Goal: Task Accomplishment & Management: Manage account settings

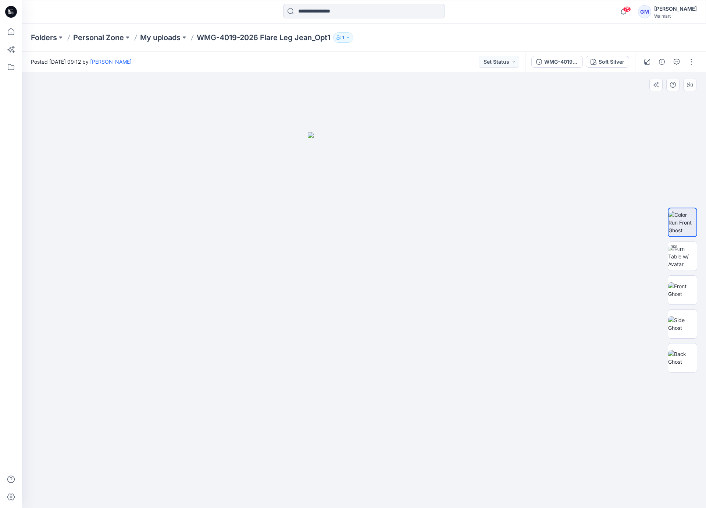
click at [257, 316] on div at bounding box center [364, 289] width 684 height 435
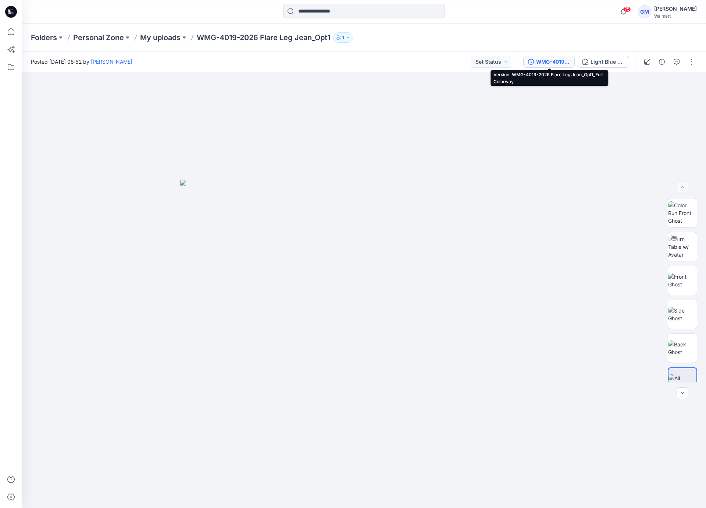
click at [549, 59] on div "WMG-4019-2026 Flare Leg Jean_Opt1_Full Colorway" at bounding box center [553, 62] width 34 height 8
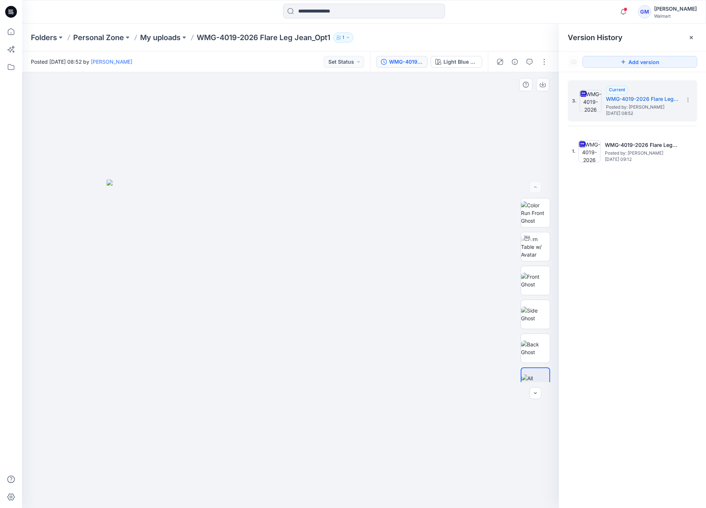
drag, startPoint x: 124, startPoint y: 181, endPoint x: 115, endPoint y: 91, distance: 90.5
click at [124, 181] on img at bounding box center [291, 343] width 368 height 328
click at [10, 32] on icon at bounding box center [11, 32] width 16 height 16
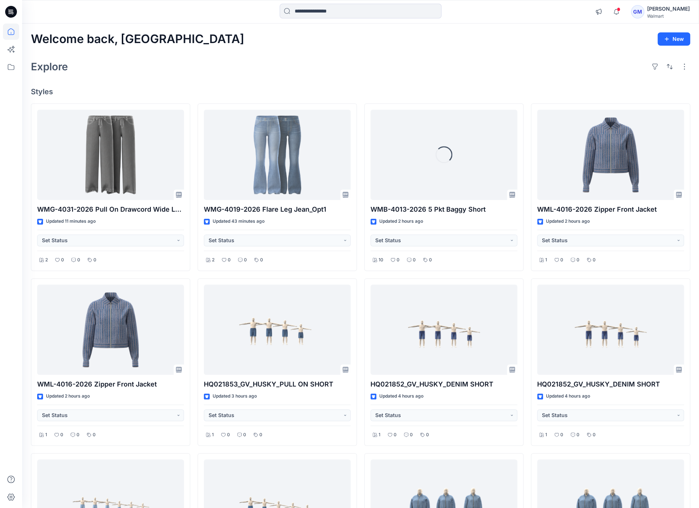
click at [236, 82] on div "Welcome back, Gayan New Explore Styles WMG-4031-2026 Pull On Drawcord Wide Leg_…" at bounding box center [360, 340] width 677 height 632
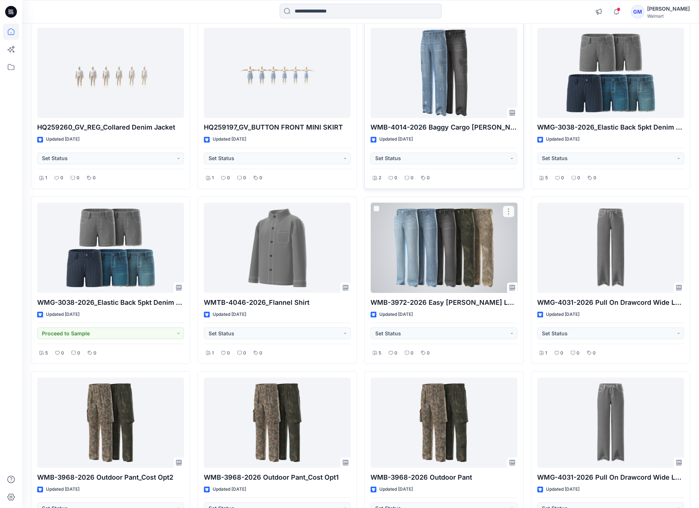
scroll to position [671, 0]
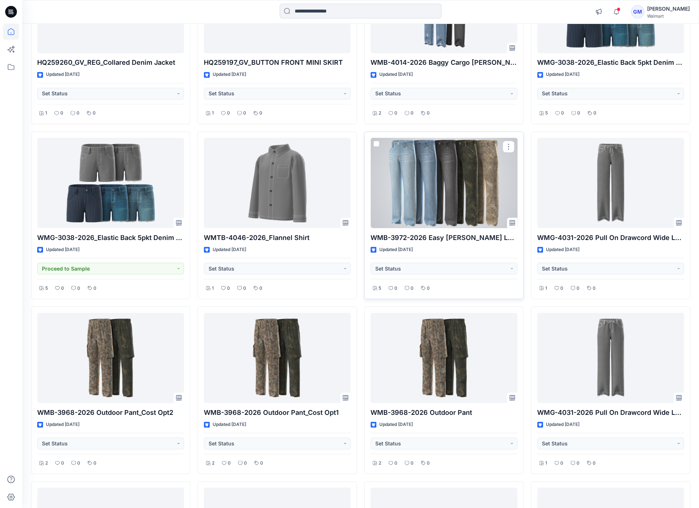
click at [431, 193] on div at bounding box center [443, 183] width 147 height 90
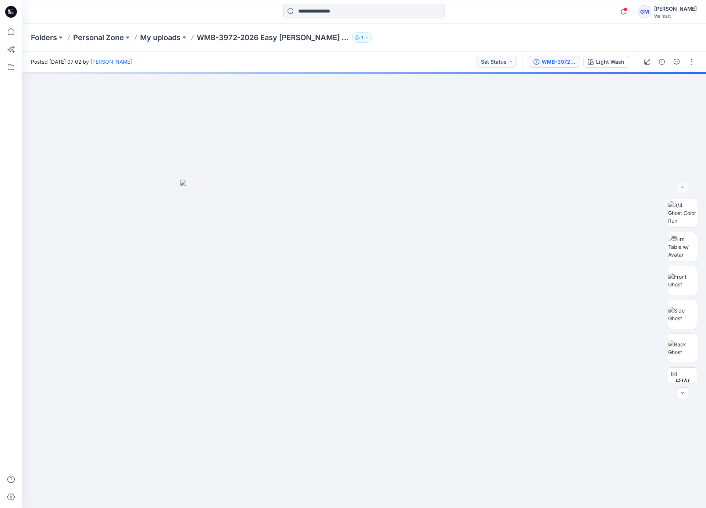
click at [544, 62] on div "WMB-3972-2026 Easy Carpenter Loose Fit_Full Colorway" at bounding box center [559, 62] width 34 height 8
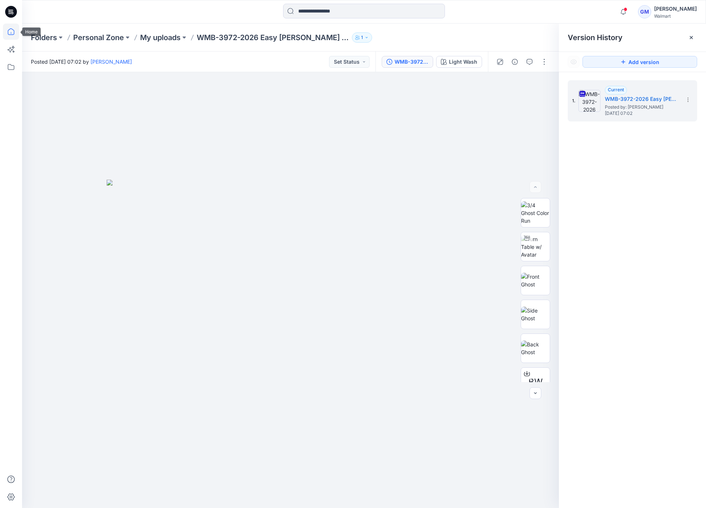
click at [7, 32] on icon at bounding box center [11, 32] width 16 height 16
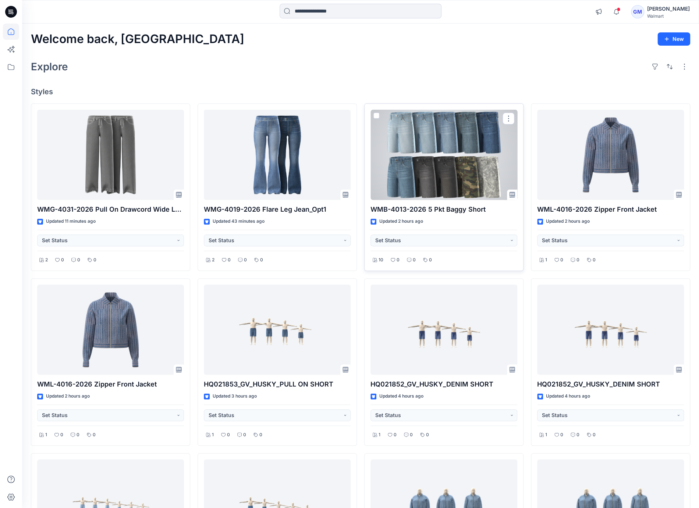
click at [430, 171] on div at bounding box center [443, 155] width 147 height 90
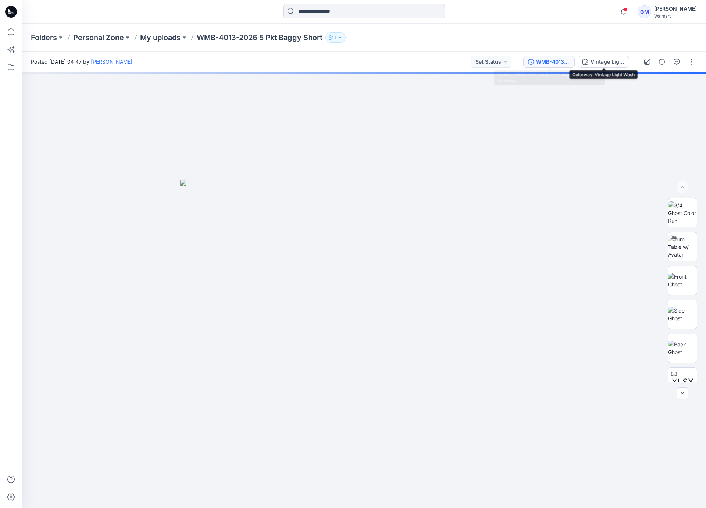
click at [551, 61] on div "WMB-4013-2026 5 Pkt Baggy Short_Full Colorway" at bounding box center [553, 62] width 34 height 8
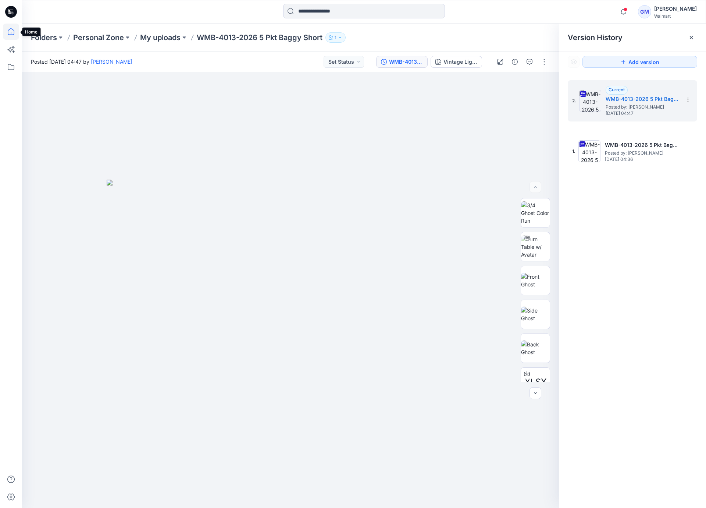
click at [8, 31] on icon at bounding box center [11, 31] width 7 height 7
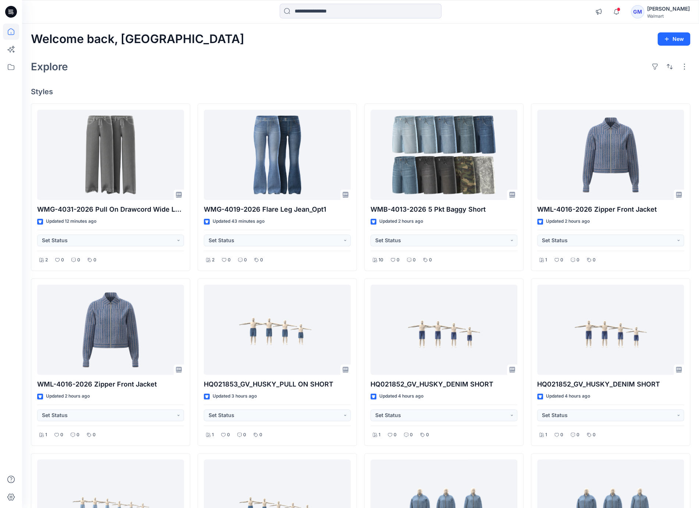
click at [239, 71] on div "Explore" at bounding box center [360, 67] width 659 height 18
click at [14, 71] on icon at bounding box center [11, 67] width 16 height 16
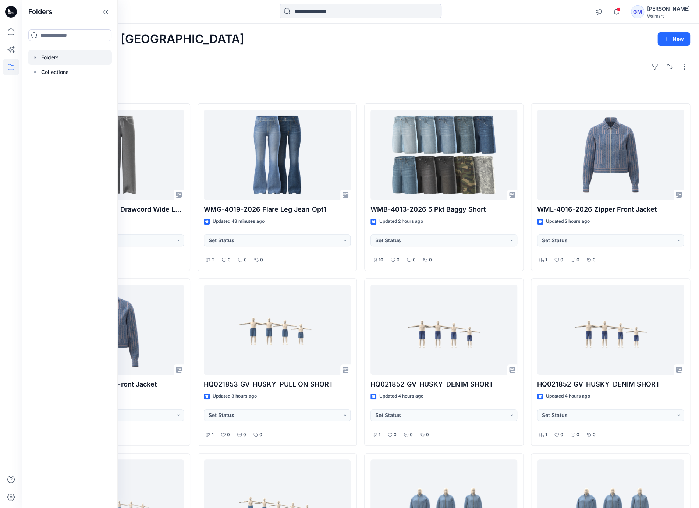
click at [43, 53] on div at bounding box center [70, 57] width 84 height 15
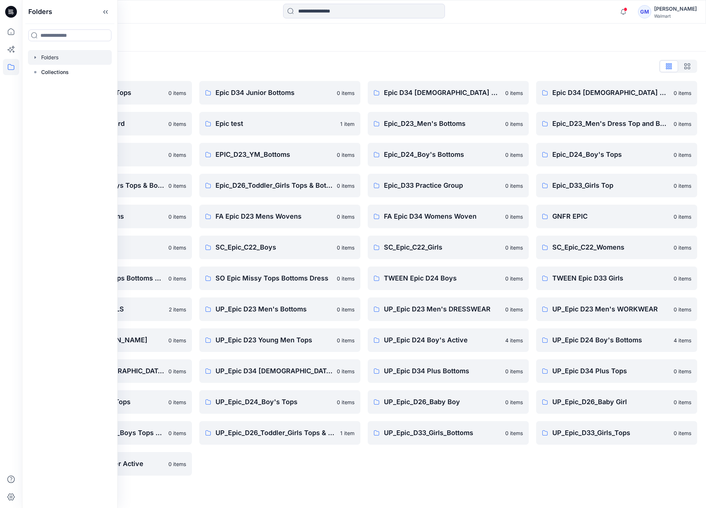
click at [491, 53] on div "Folders List Epic D23 Young Men Tops 0 items Epic NYC practice board 0 items Ep…" at bounding box center [364, 267] width 684 height 433
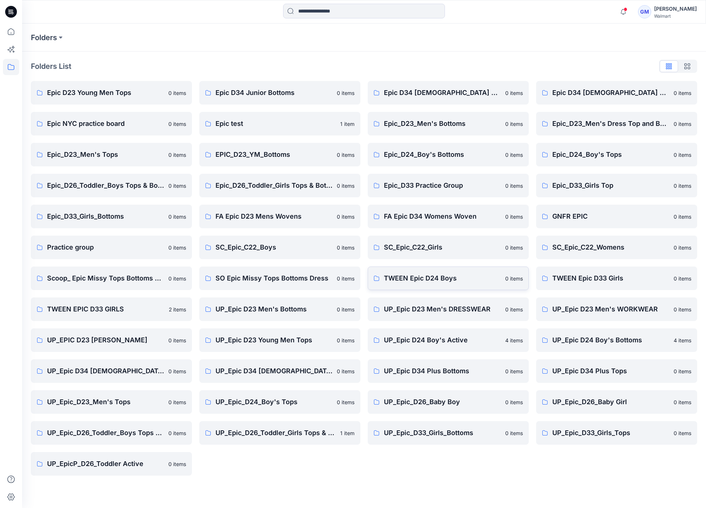
click at [431, 274] on p "TWEEN Epic D24 Boys" at bounding box center [442, 278] width 117 height 10
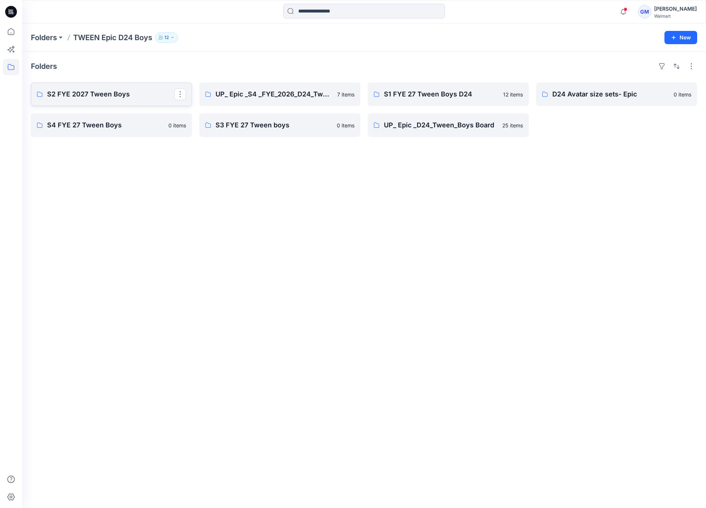
click at [102, 92] on p "S2 FYE 2027 Tween Boys" at bounding box center [110, 94] width 127 height 10
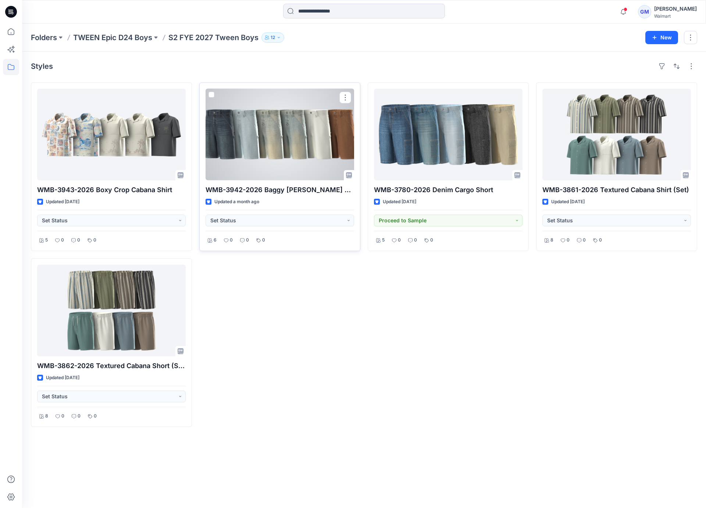
click at [291, 160] on div at bounding box center [280, 135] width 149 height 92
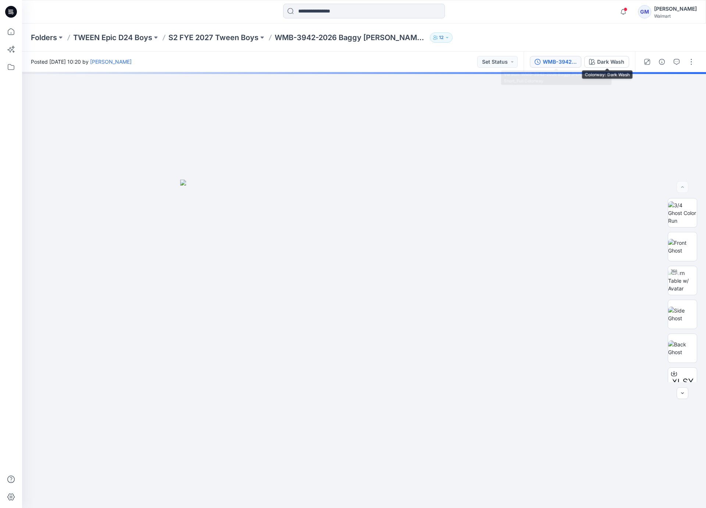
click at [562, 62] on div "WMB-3942-2026 Baggy Carpenter Short_Full Colorway" at bounding box center [560, 62] width 34 height 8
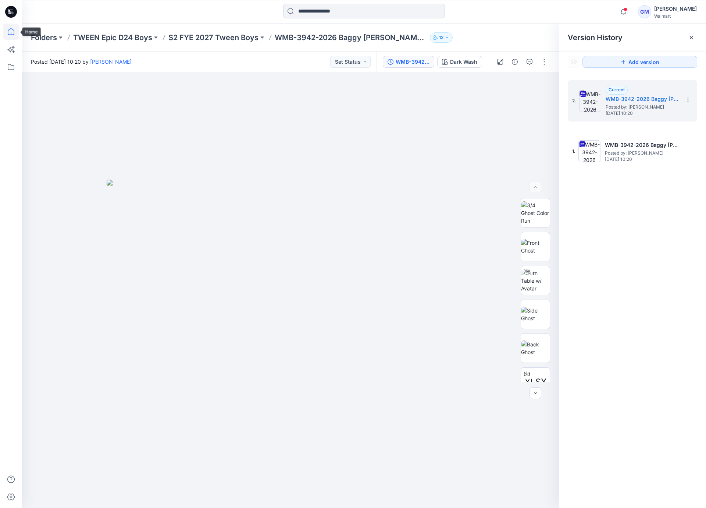
click at [6, 31] on icon at bounding box center [11, 32] width 16 height 16
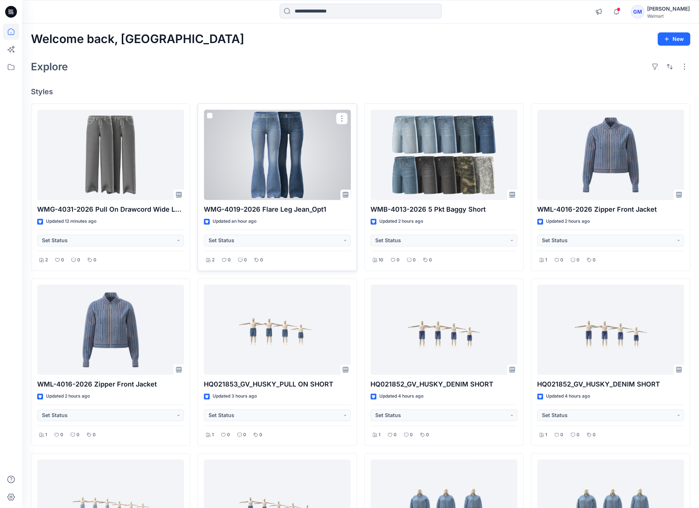
click at [307, 160] on div at bounding box center [277, 155] width 147 height 90
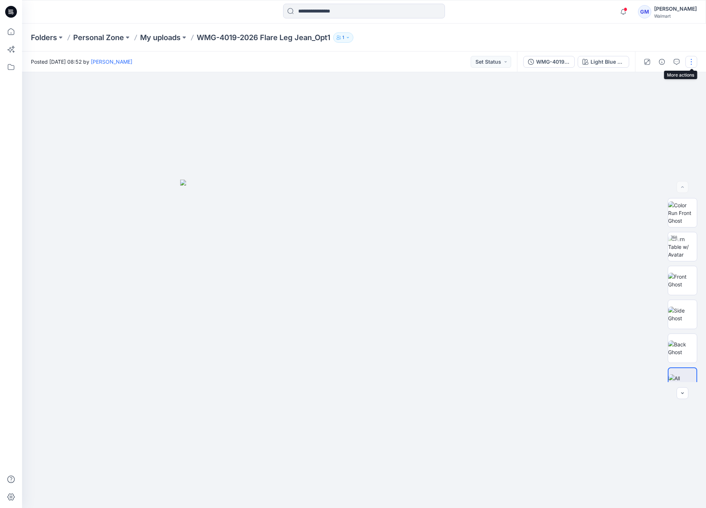
click at [694, 63] on button "button" at bounding box center [692, 62] width 12 height 12
click at [666, 100] on button "Edit" at bounding box center [661, 100] width 68 height 14
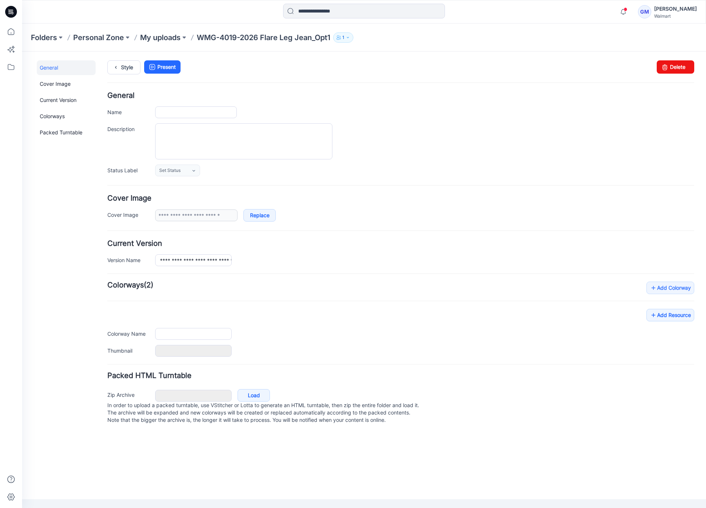
type input "**********"
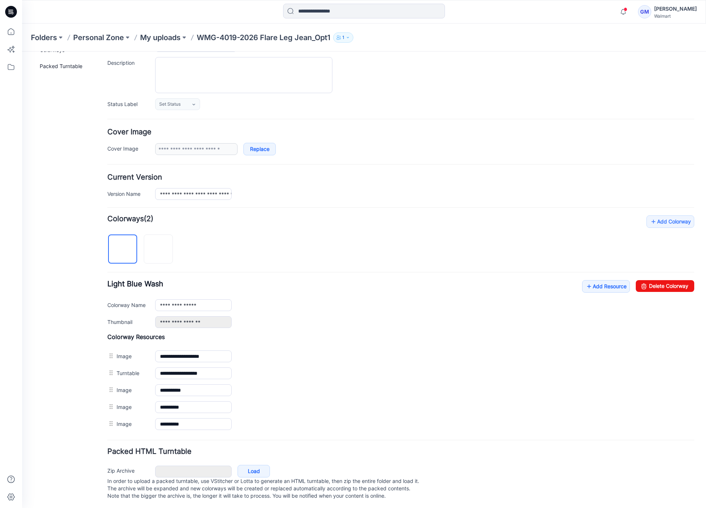
scroll to position [74, 0]
click at [597, 279] on link "Add Resource" at bounding box center [606, 284] width 48 height 13
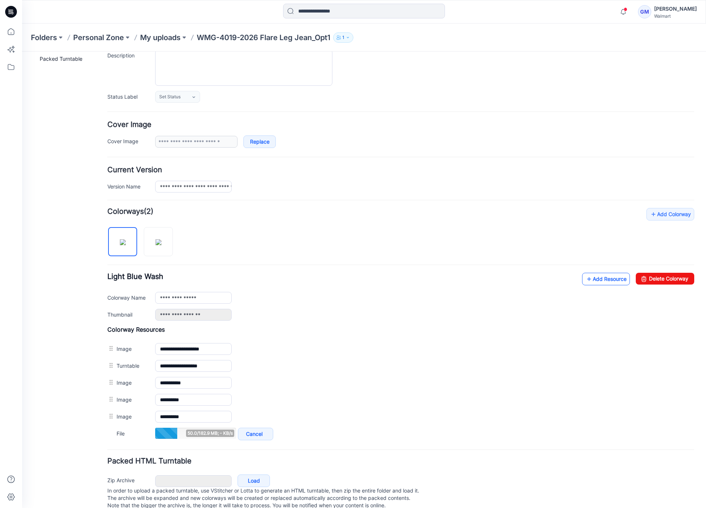
click at [605, 273] on link "Add Resource" at bounding box center [606, 279] width 48 height 13
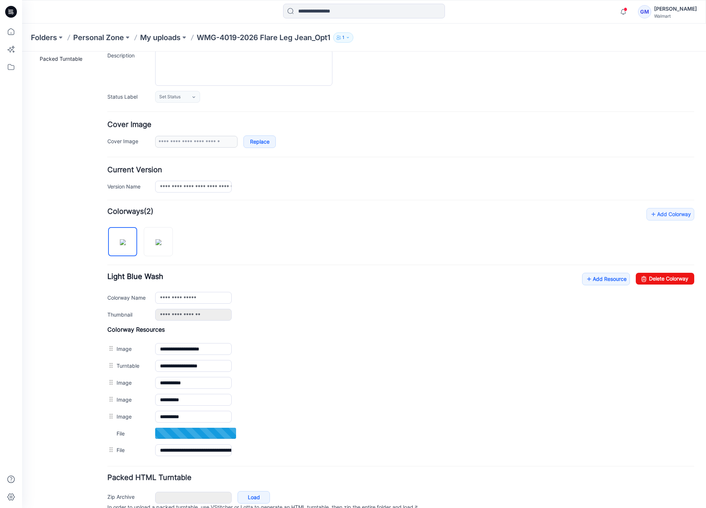
click at [88, 460] on div "General Cover Image Current Version Colorways Packed Turntable" at bounding box center [66, 261] width 59 height 548
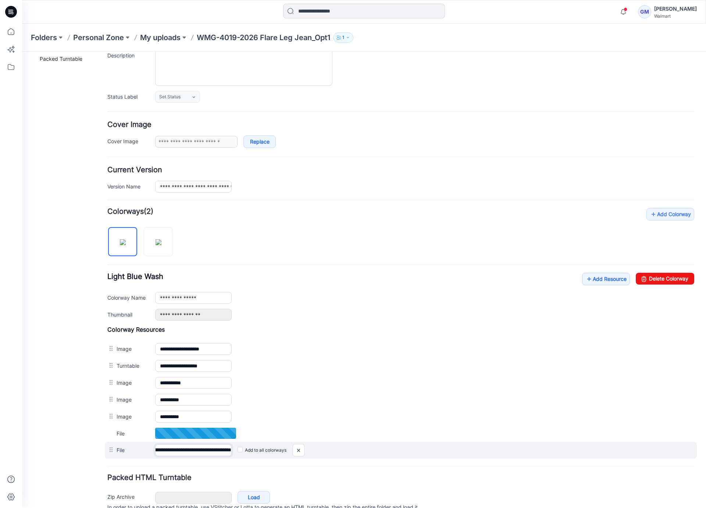
scroll to position [0, 95]
drag, startPoint x: 180, startPoint y: 455, endPoint x: 244, endPoint y: 452, distance: 64.1
click at [244, 452] on div "**********" at bounding box center [401, 449] width 592 height 17
click at [297, 450] on img at bounding box center [299, 450] width 12 height 12
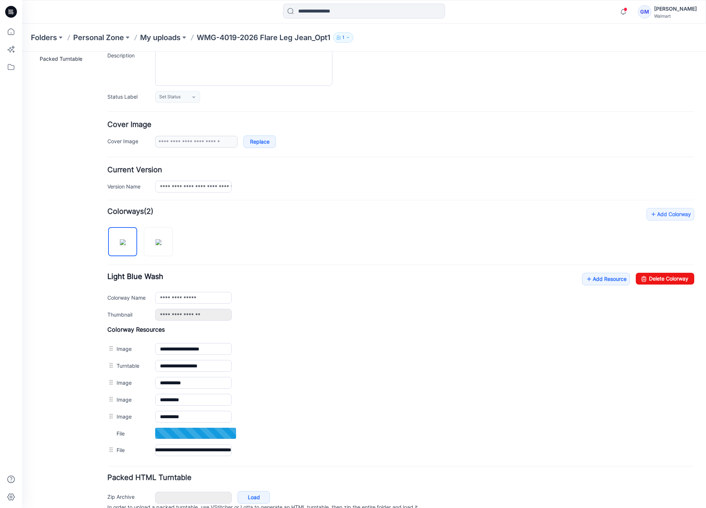
scroll to position [0, 0]
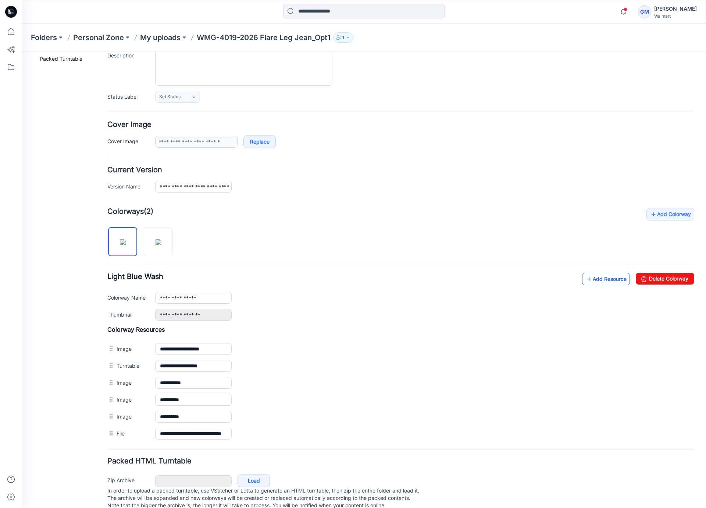
click at [591, 278] on link "Add Resource" at bounding box center [606, 279] width 48 height 13
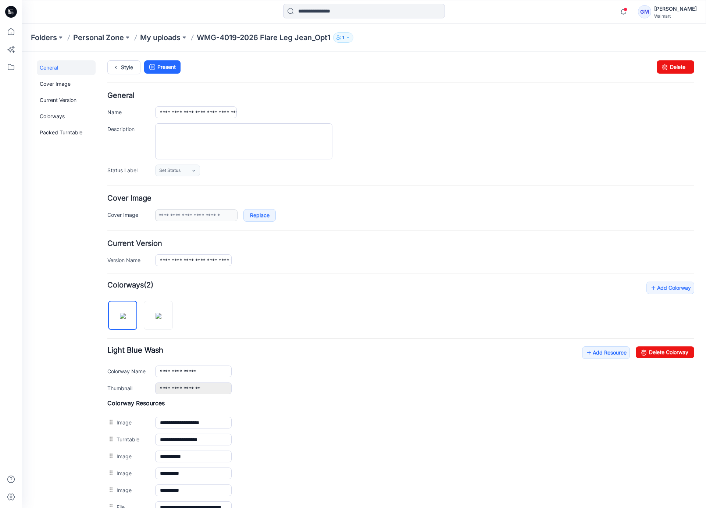
click at [121, 76] on div "Style Present Changes Saved Delete" at bounding box center [400, 76] width 587 height 32
click at [121, 72] on icon at bounding box center [116, 67] width 10 height 13
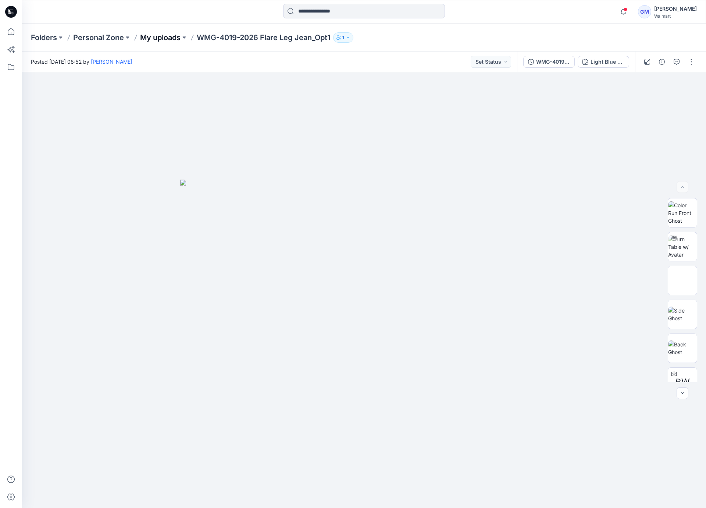
click at [153, 39] on p "My uploads" at bounding box center [160, 37] width 40 height 10
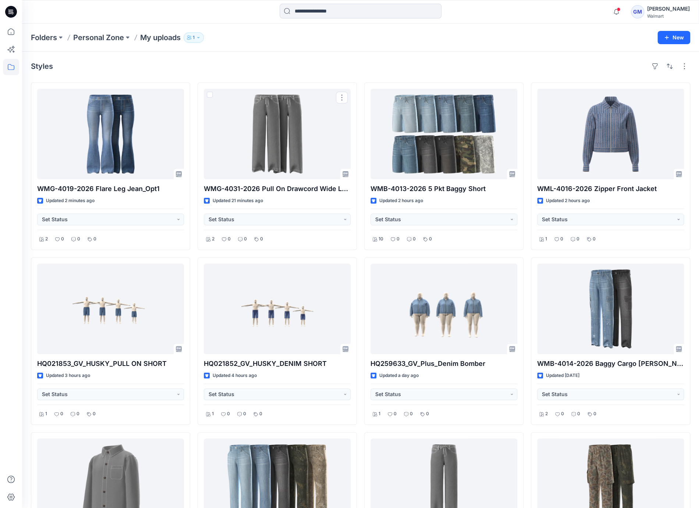
click at [327, 69] on div "Styles" at bounding box center [360, 66] width 659 height 12
click at [294, 66] on div "Styles" at bounding box center [360, 66] width 659 height 12
click at [359, 67] on div "Styles" at bounding box center [360, 66] width 659 height 12
click at [359, 69] on div "Styles" at bounding box center [360, 66] width 659 height 12
click at [283, 71] on div "Styles" at bounding box center [360, 66] width 659 height 12
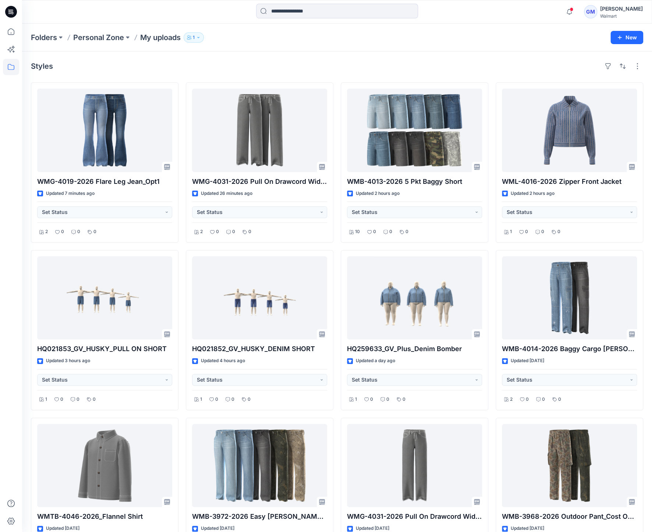
drag, startPoint x: 131, startPoint y: 66, endPoint x: 115, endPoint y: 80, distance: 21.4
click at [132, 66] on div "Styles" at bounding box center [337, 66] width 612 height 12
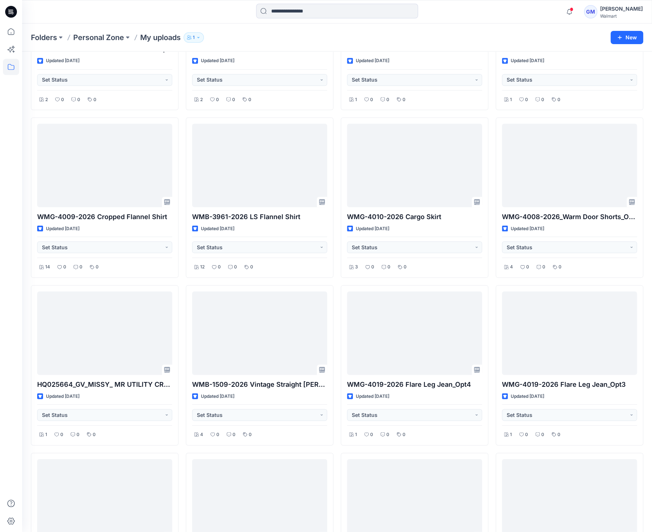
scroll to position [686, 0]
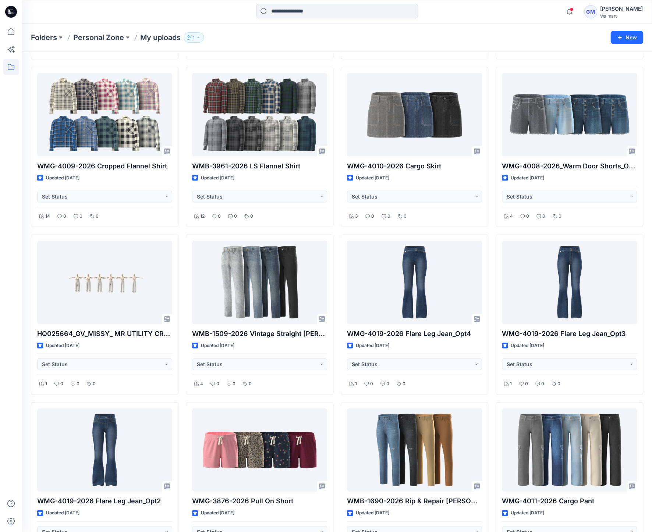
click at [648, 230] on div "Styles WMG-4019-2026 Flare Leg Jean_Opt1 Updated 13 minutes ago Set Status 2 0 …" at bounding box center [337, 135] width 630 height 1541
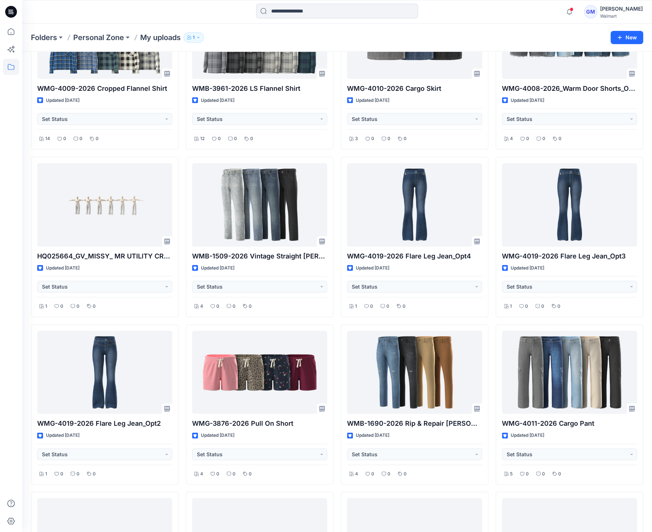
scroll to position [833, 0]
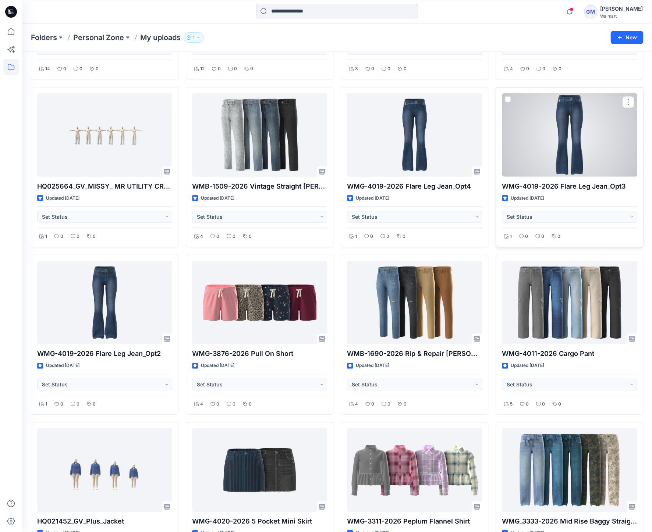
click at [569, 151] on div at bounding box center [569, 134] width 135 height 83
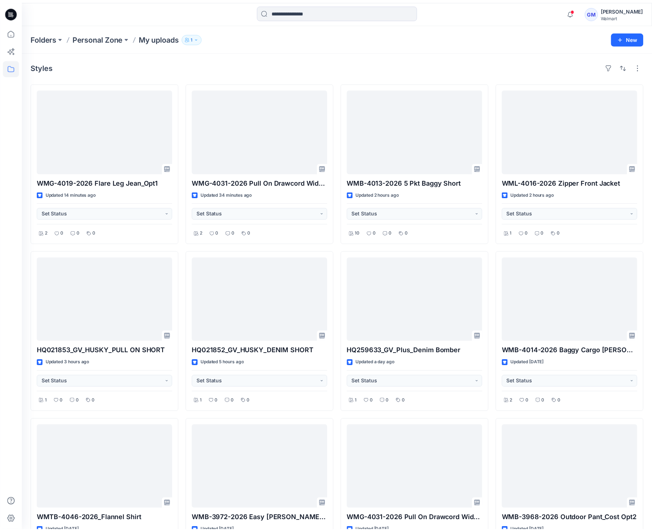
scroll to position [833, 0]
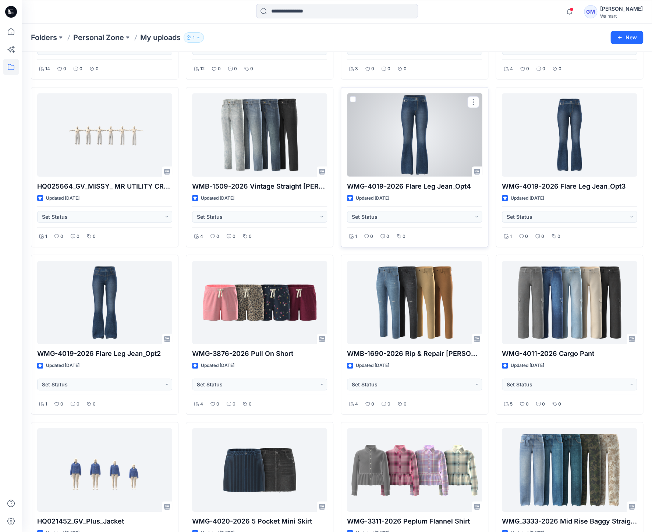
click at [420, 138] on div at bounding box center [414, 134] width 135 height 83
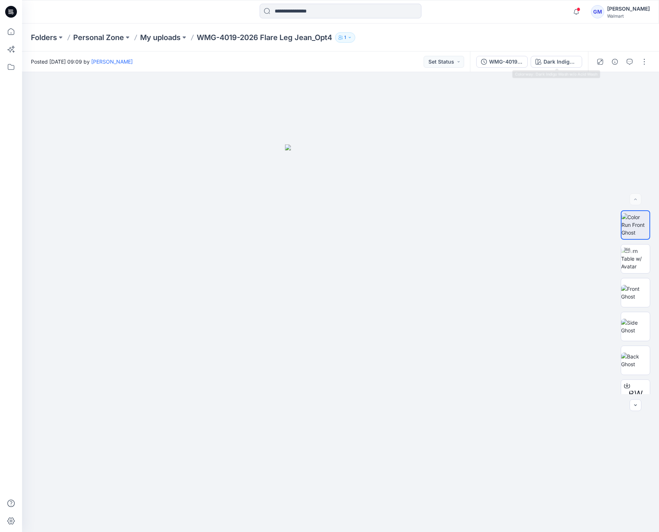
click at [554, 54] on div "WMG-4019-2026 Flare Leg Jean_Opt4_Full Colorway Dark Indigo Wash w/o Acid Wash" at bounding box center [529, 61] width 118 height 21
click at [554, 57] on button "Dark Indigo Wash w/o Acid Wash" at bounding box center [556, 62] width 51 height 12
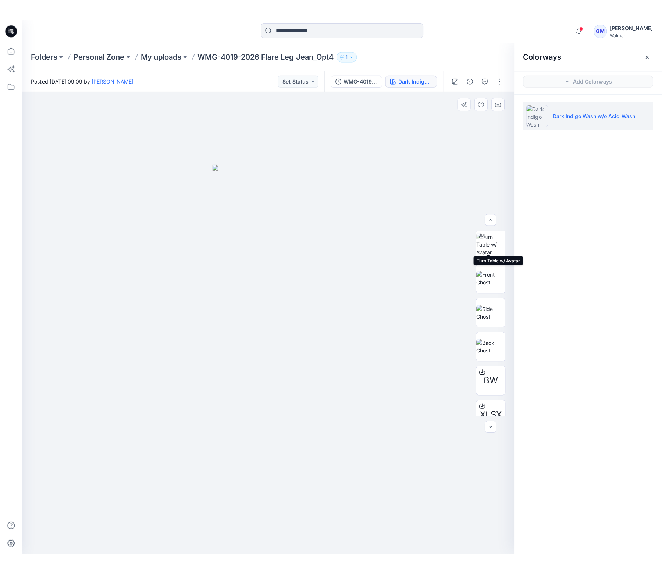
scroll to position [48, 0]
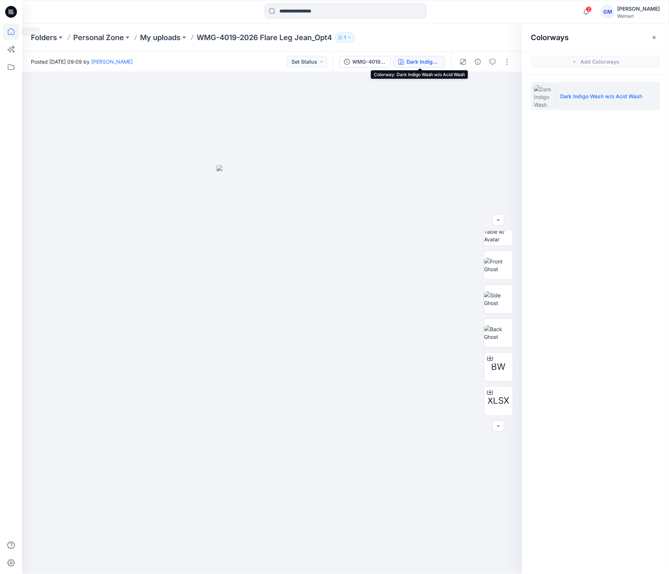
click at [12, 31] on icon at bounding box center [11, 32] width 16 height 16
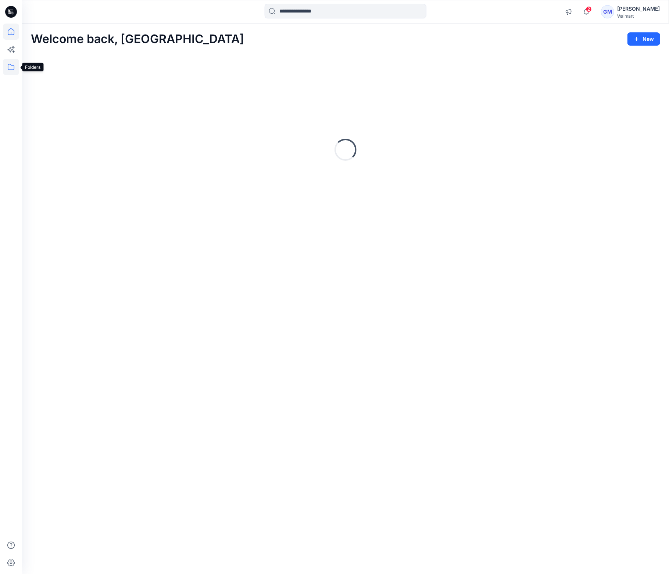
click at [11, 67] on icon at bounding box center [11, 67] width 16 height 16
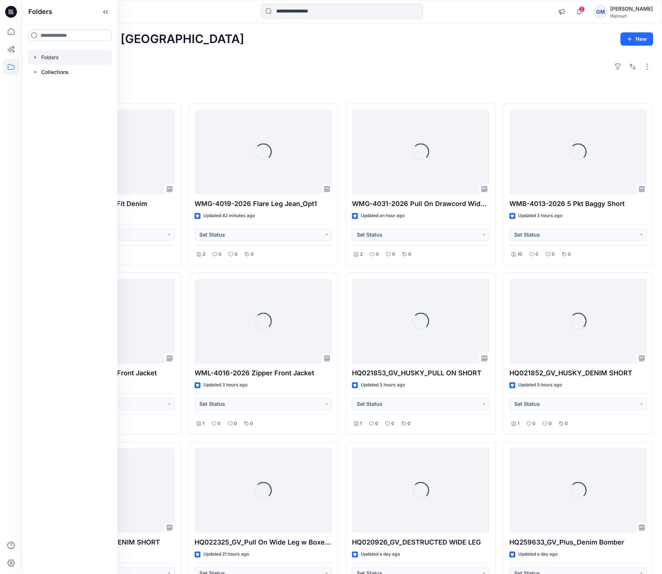
click at [53, 57] on div at bounding box center [70, 57] width 84 height 15
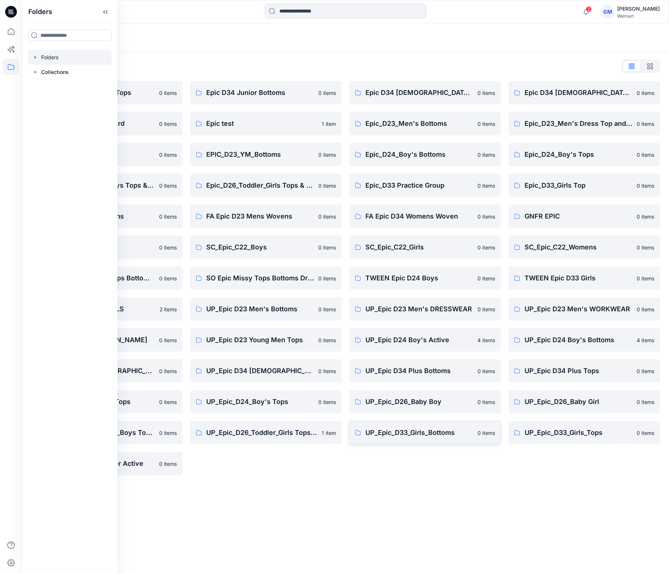
drag, startPoint x: 418, startPoint y: 475, endPoint x: 421, endPoint y: 433, distance: 42.5
click at [418, 475] on div "Folders List Epic D23 Young Men Tops 0 items Epic NYC practice board 0 items Ep…" at bounding box center [345, 267] width 647 height 433
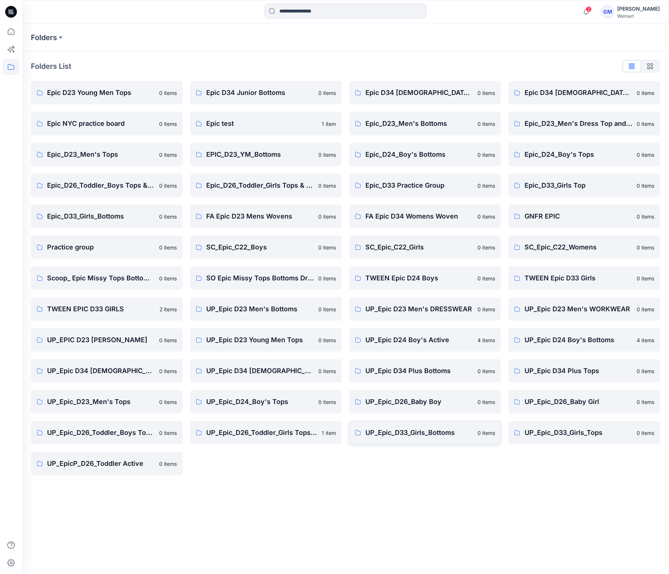
click at [420, 428] on p "UP_Epic_D33_Girls_Bottoms" at bounding box center [420, 432] width 108 height 10
click at [572, 275] on p "TWEEN Epic D33 Girls" at bounding box center [579, 278] width 108 height 10
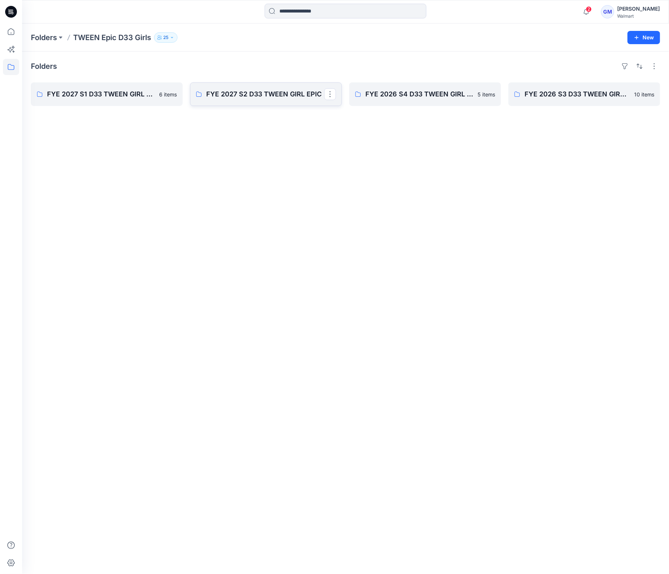
click at [289, 102] on link "FYE 2027 S2 D33 TWEEN GIRL EPIC" at bounding box center [266, 94] width 152 height 24
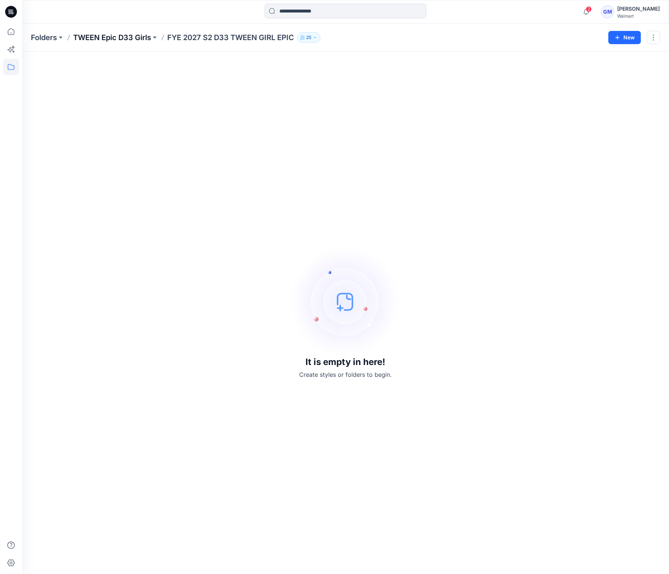
click at [131, 37] on p "TWEEN Epic D33 Girls" at bounding box center [112, 37] width 78 height 10
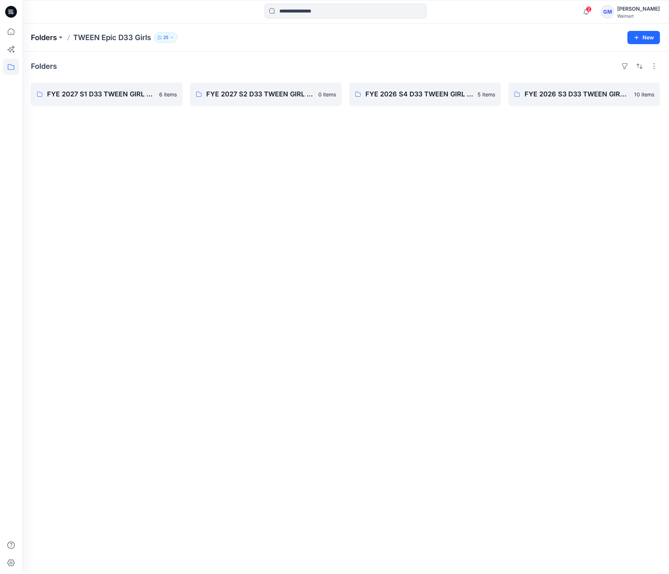
click at [46, 40] on p "Folders" at bounding box center [44, 37] width 26 height 10
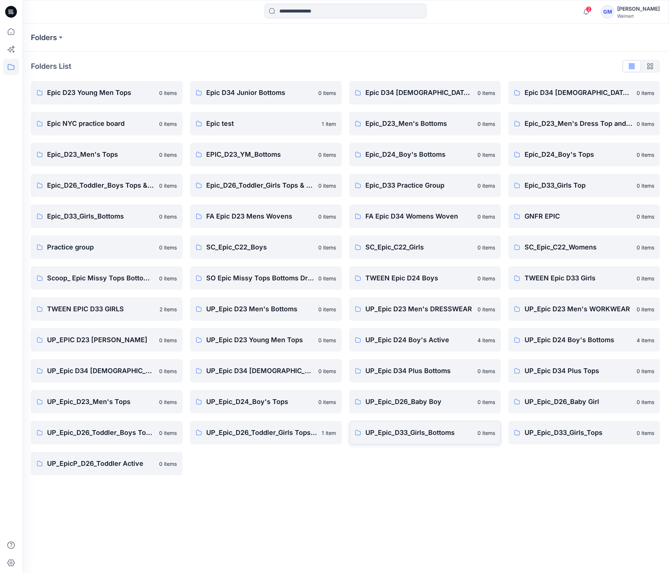
click at [428, 438] on link "UP_Epic_D33_Girls_Bottoms 0 items" at bounding box center [425, 433] width 152 height 24
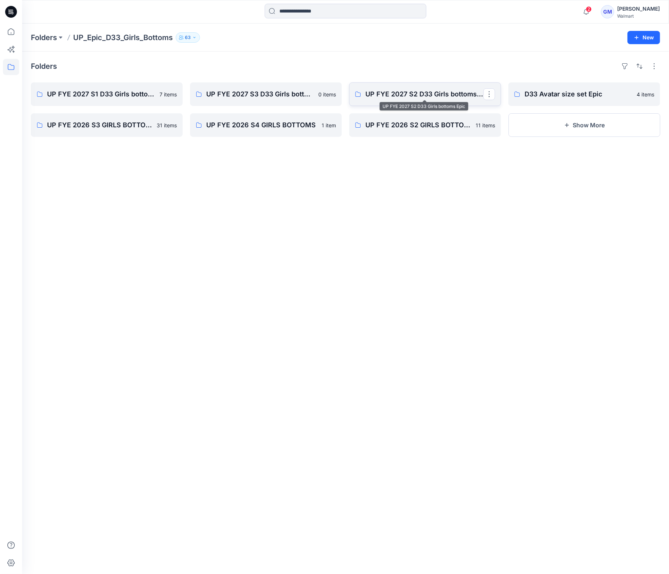
click at [405, 94] on p "UP FYE 2027 S2 D33 Girls bottoms Epic" at bounding box center [425, 94] width 118 height 10
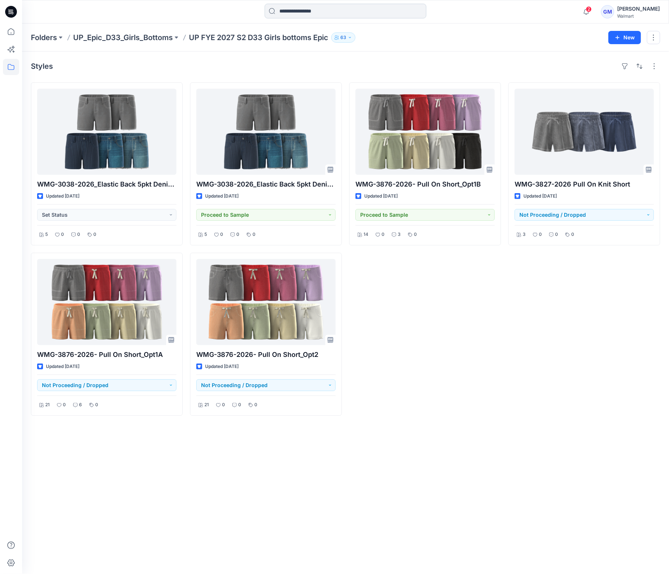
click at [291, 10] on input at bounding box center [346, 11] width 162 height 15
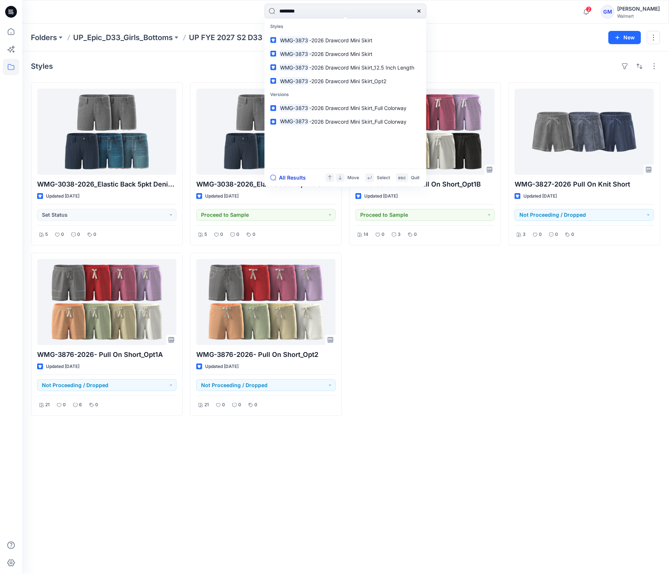
type input "********"
click at [297, 179] on button "All Results" at bounding box center [291, 177] width 40 height 9
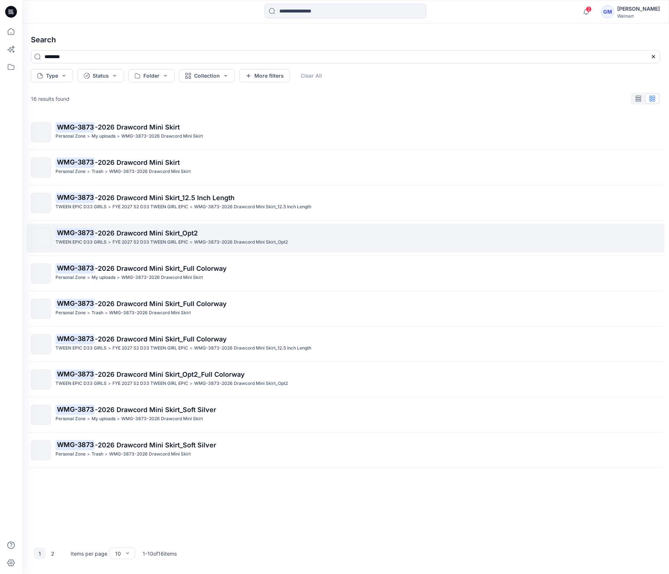
click at [179, 231] on span "-2026 Drawcord Mini Skirt_Opt2" at bounding box center [146, 233] width 103 height 8
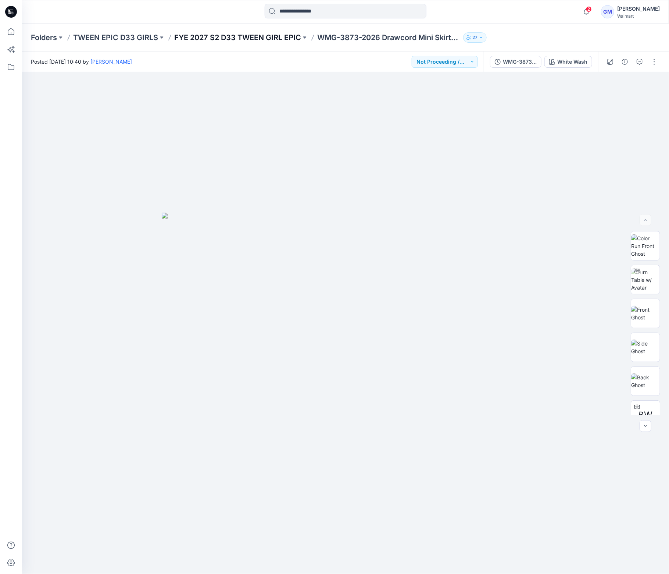
click at [220, 39] on p "FYE 2027 S2 D33 TWEEN GIRL EPIC" at bounding box center [237, 37] width 127 height 10
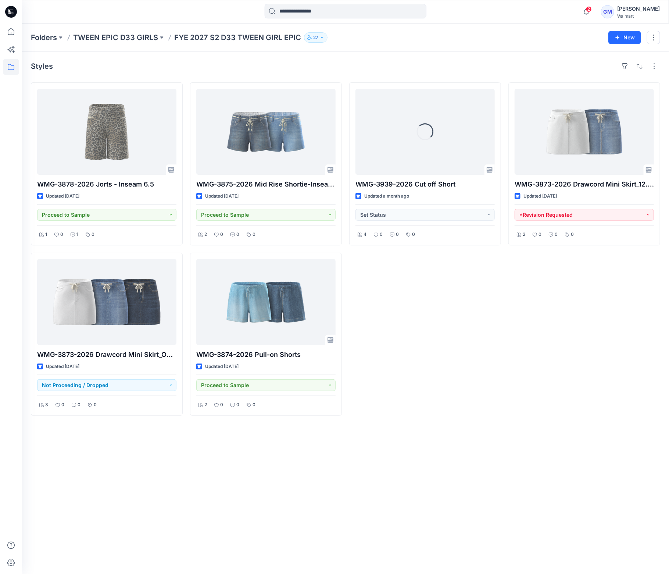
click at [588, 337] on div "WMG-3873-2026 Drawcord Mini Skirt_12.5 Inch Length Updated 2 months ago *Revisi…" at bounding box center [585, 248] width 152 height 333
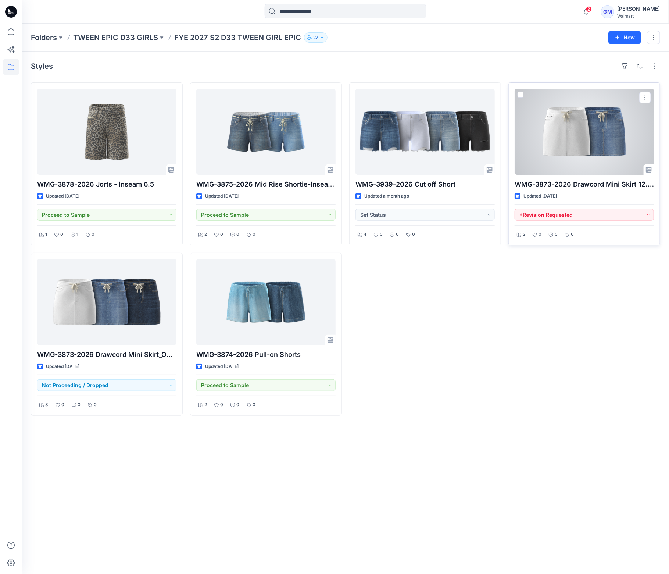
click at [591, 140] on div at bounding box center [584, 132] width 139 height 86
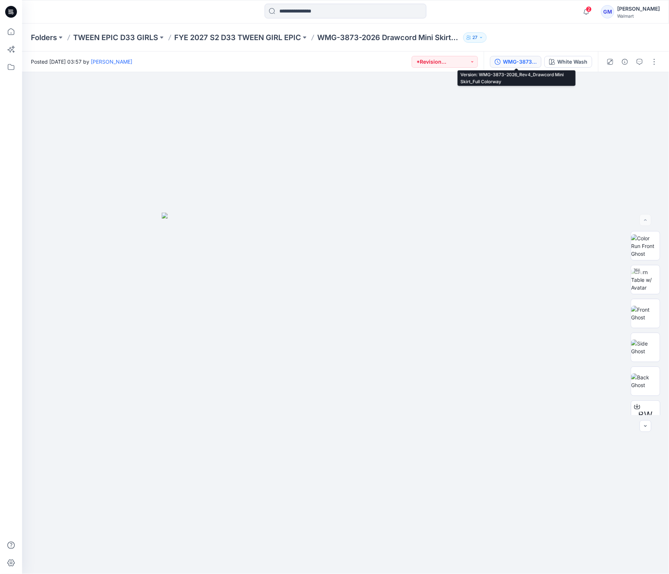
click at [509, 64] on div "WMG-3873-2026_Rev4_Drawcord Mini Skirt_Full Colorway" at bounding box center [520, 62] width 34 height 8
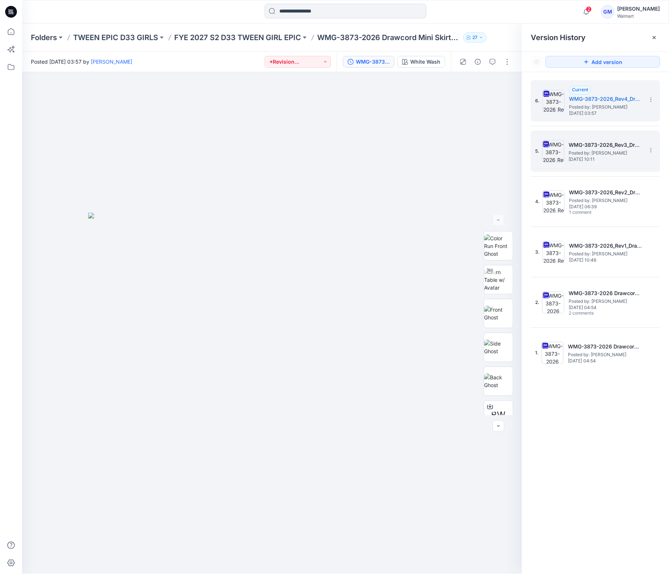
click at [600, 159] on span "Tuesday, July 15, 2025 10:11" at bounding box center [606, 159] width 74 height 5
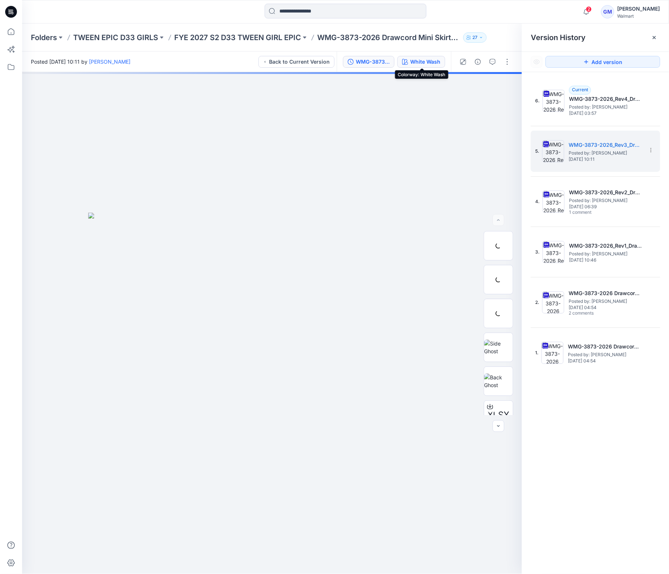
click at [433, 63] on div "White Wash" at bounding box center [425, 62] width 30 height 8
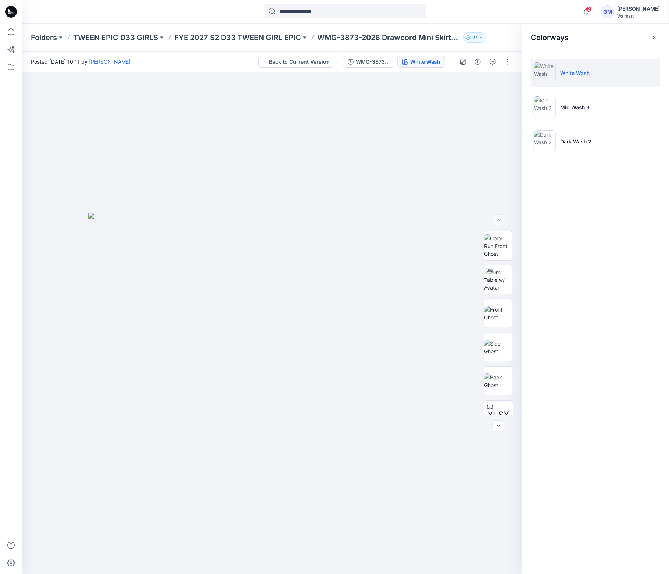
click at [370, 32] on p "WMG-3873-2026 Drawcord Mini Skirt_12.5 Inch Length" at bounding box center [388, 37] width 143 height 10
click at [9, 31] on icon at bounding box center [11, 32] width 16 height 16
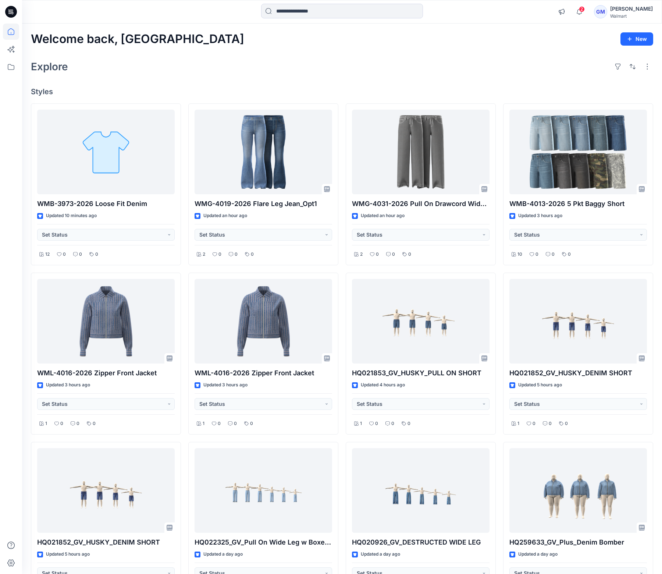
click at [178, 78] on div "Welcome back, Gayan New Explore Styles WMB-3973-2026 Loose Fit Denim Updated 10…" at bounding box center [342, 331] width 640 height 615
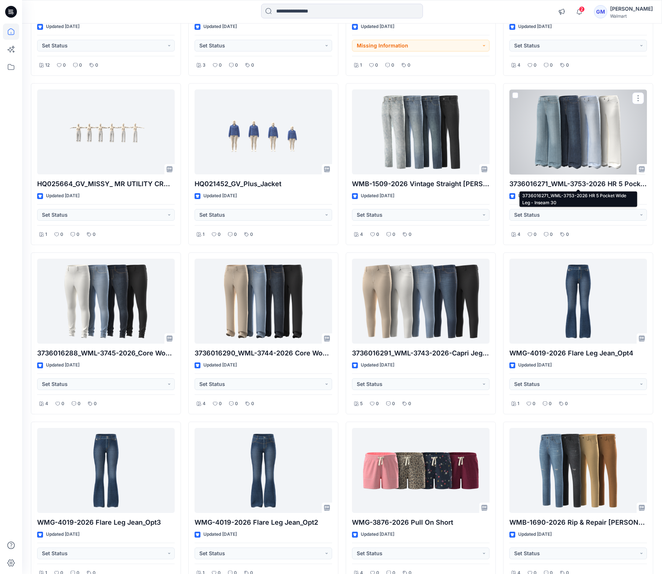
scroll to position [1471, 0]
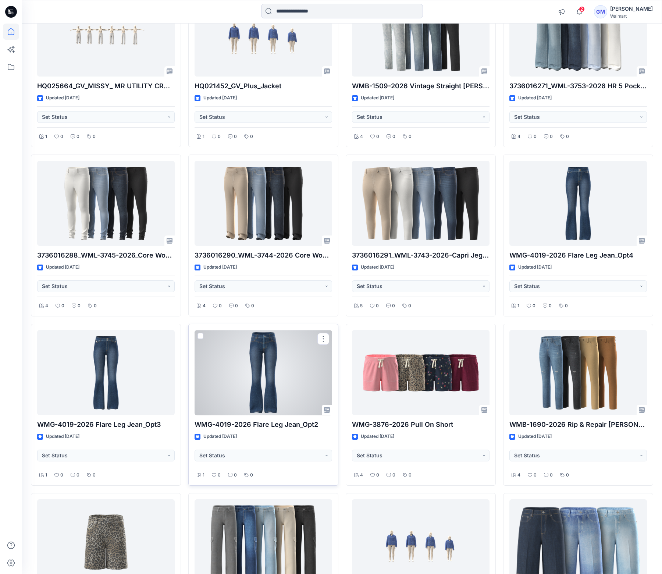
click at [274, 374] on div at bounding box center [264, 372] width 138 height 85
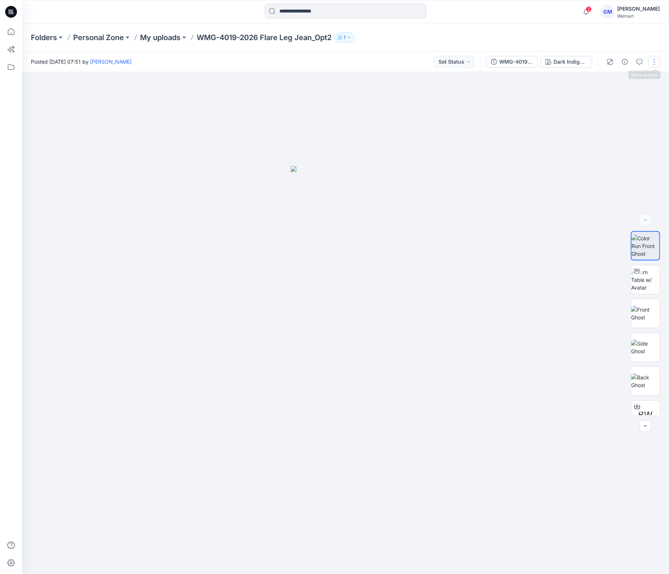
click at [653, 60] on button "button" at bounding box center [655, 62] width 12 height 12
click at [605, 97] on p "Edit" at bounding box center [607, 100] width 9 height 8
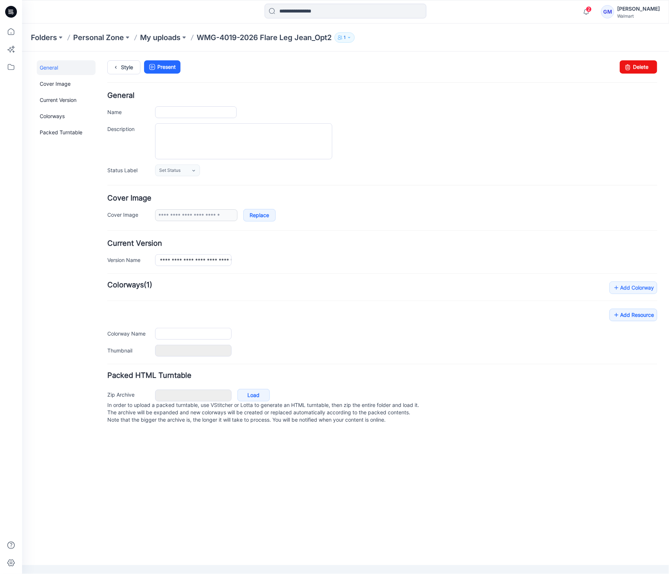
type input "**********"
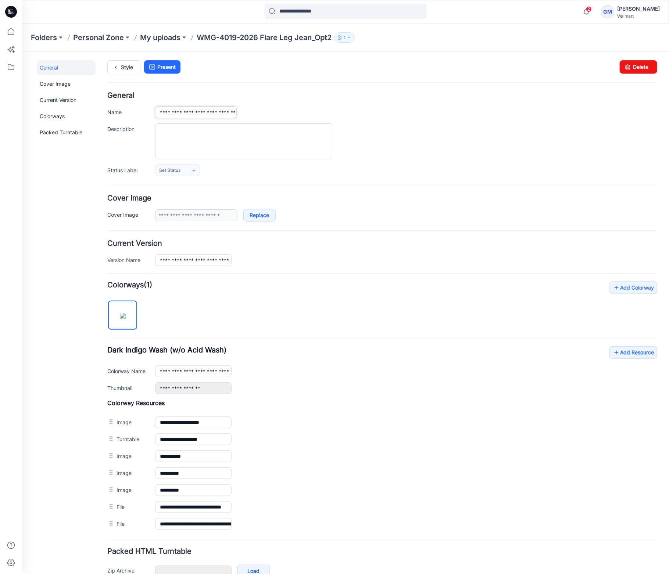
scroll to position [0, 17]
drag, startPoint x: 216, startPoint y: 110, endPoint x: 262, endPoint y: 110, distance: 46.0
click at [262, 110] on div "**********" at bounding box center [406, 112] width 502 height 12
click at [223, 111] on input "**********" at bounding box center [196, 112] width 82 height 12
click at [233, 112] on input "**********" at bounding box center [196, 112] width 82 height 12
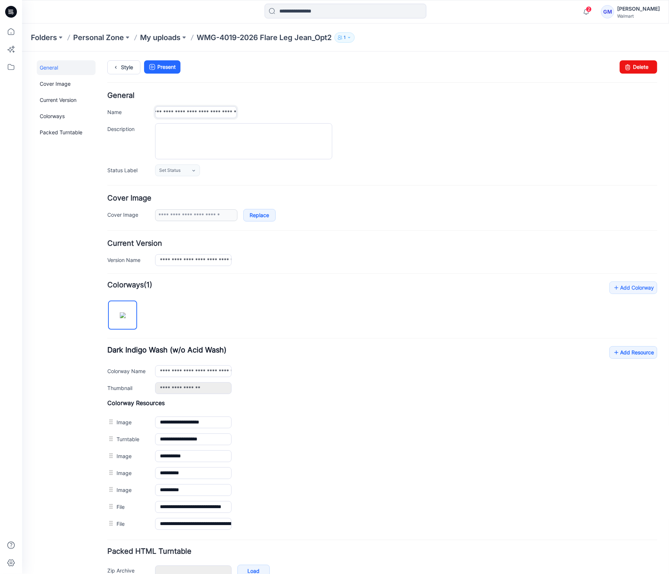
scroll to position [0, 44]
type input "**********"
click at [126, 69] on link "Style" at bounding box center [123, 67] width 33 height 14
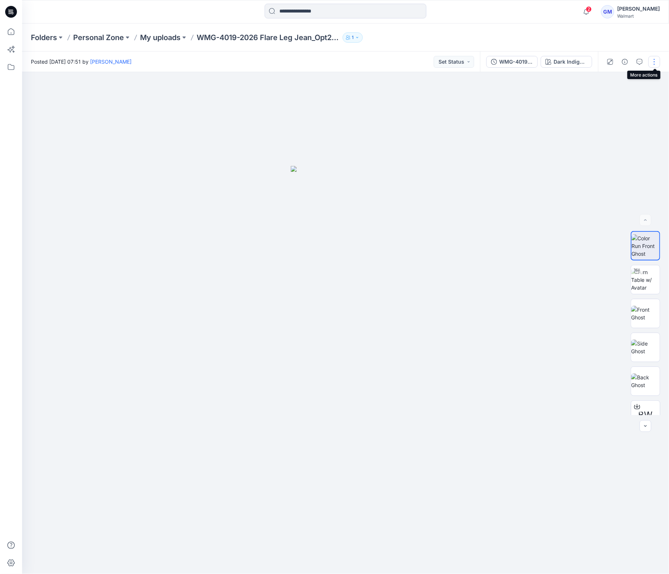
click at [654, 63] on button "button" at bounding box center [655, 62] width 12 height 12
click at [613, 99] on button "Edit" at bounding box center [624, 100] width 68 height 14
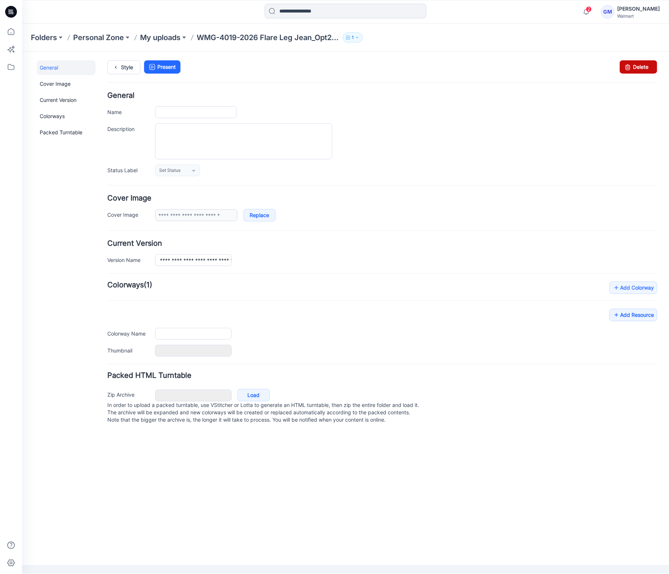
type input "**********"
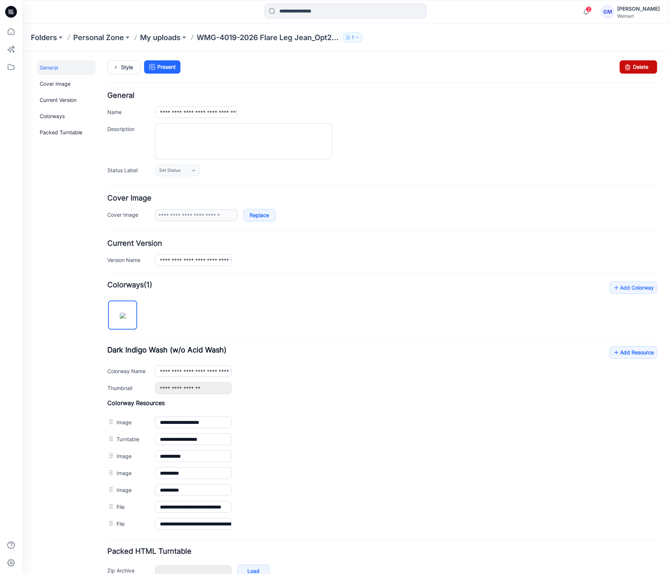
click at [652, 69] on div "**********" at bounding box center [341, 330] width 638 height 558
click at [636, 71] on link "Delete" at bounding box center [639, 66] width 38 height 13
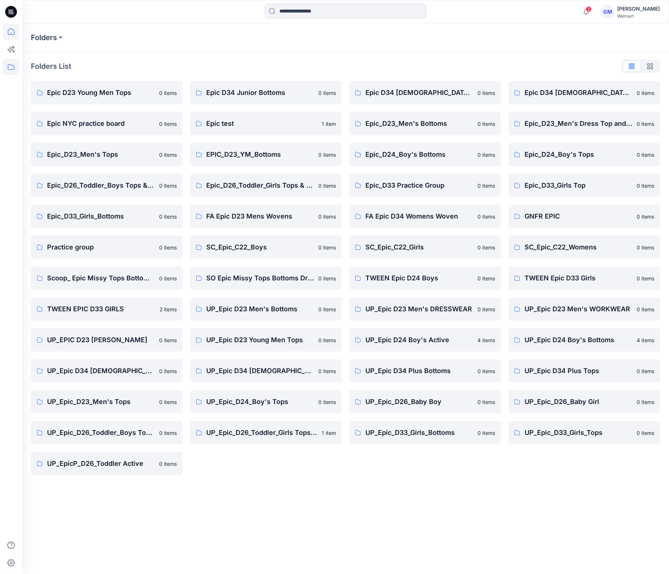
click at [11, 32] on icon at bounding box center [11, 32] width 0 height 1
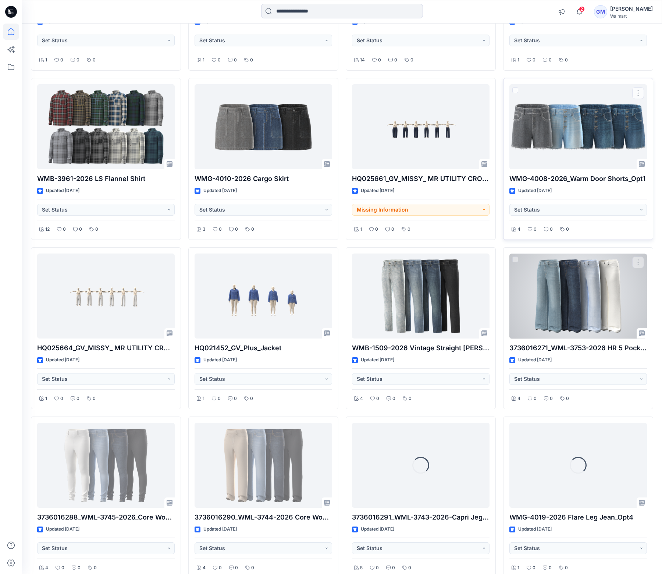
scroll to position [1373, 0]
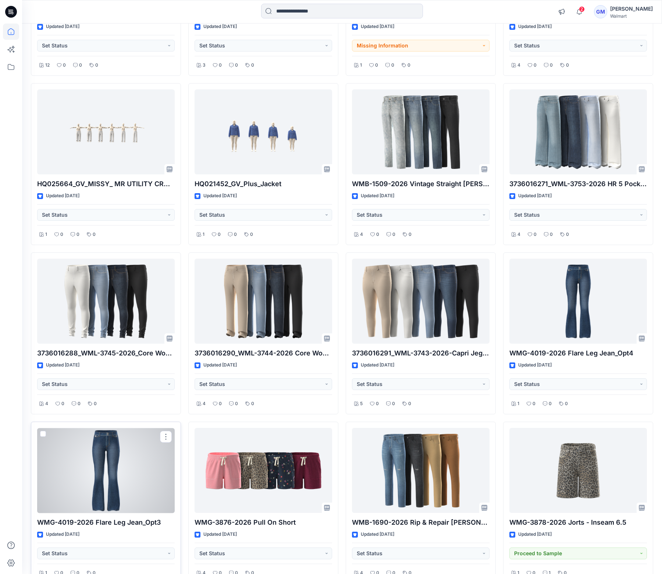
click at [138, 467] on div at bounding box center [106, 470] width 138 height 85
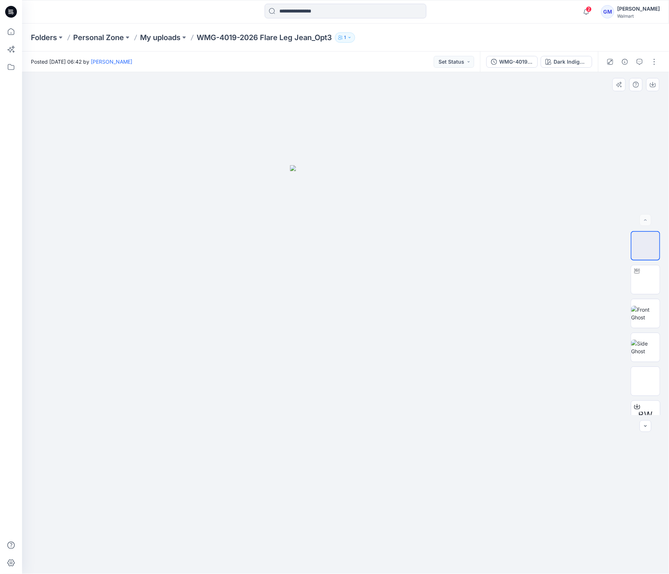
click at [98, 275] on div at bounding box center [345, 323] width 647 height 502
click at [161, 36] on p "My uploads" at bounding box center [160, 37] width 40 height 10
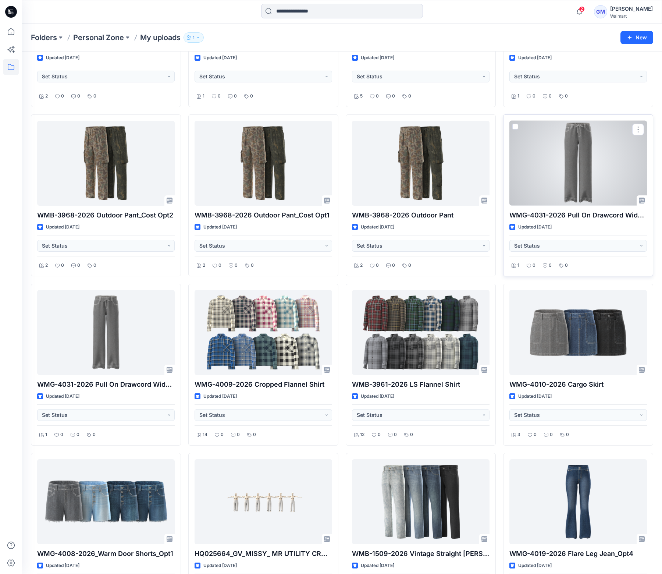
scroll to position [551, 0]
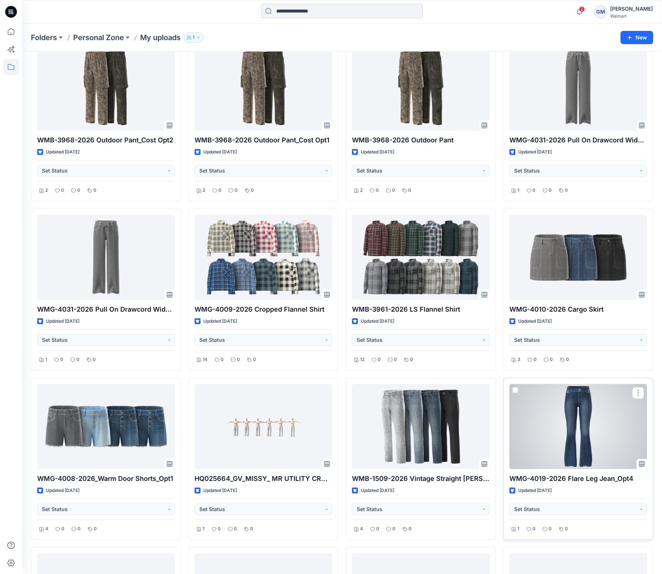
click at [619, 435] on div at bounding box center [578, 426] width 138 height 85
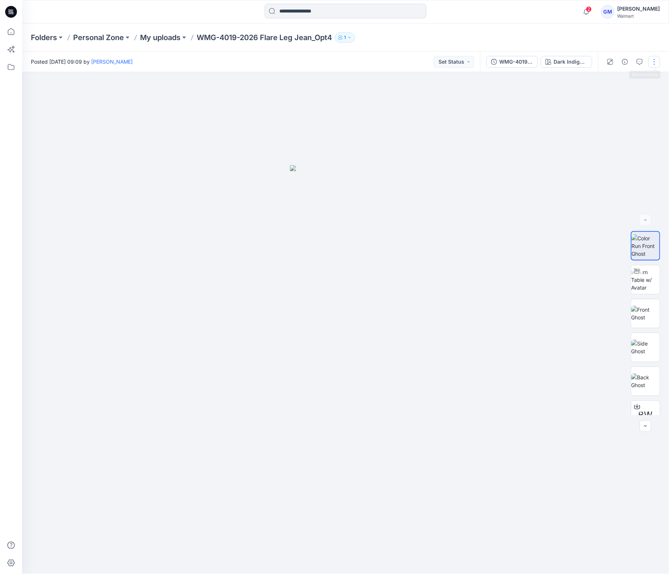
click at [649, 58] on button "button" at bounding box center [655, 62] width 12 height 12
click at [609, 96] on p "Edit" at bounding box center [607, 100] width 9 height 8
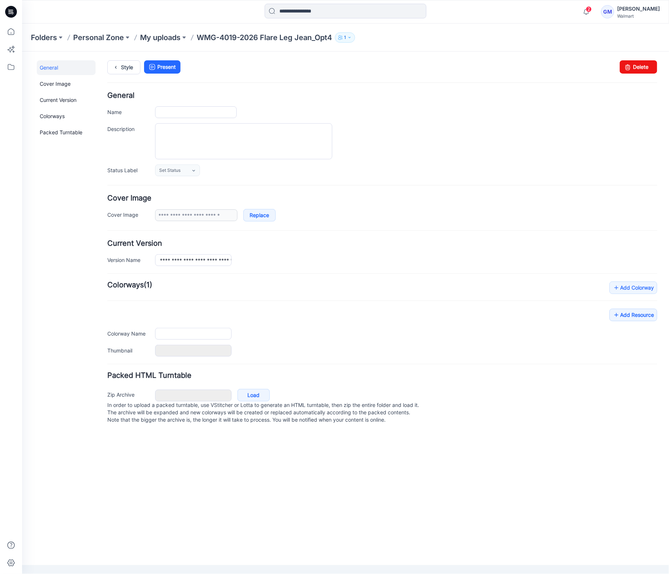
type input "**********"
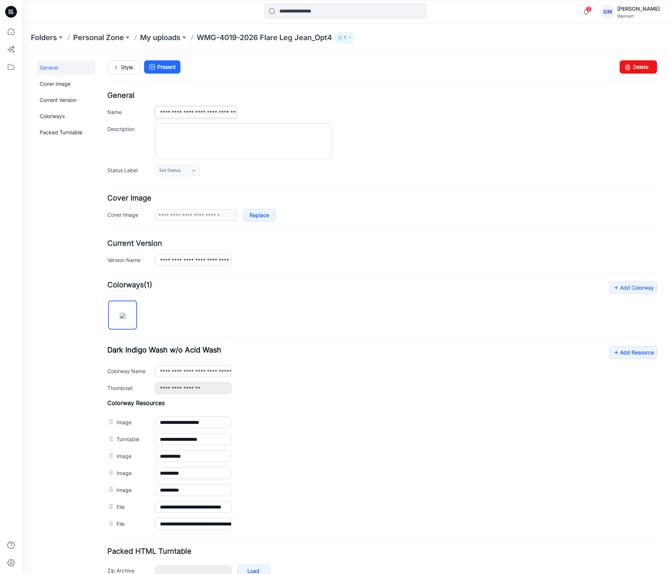
scroll to position [0, 17]
drag, startPoint x: 221, startPoint y: 110, endPoint x: 260, endPoint y: 110, distance: 39.0
click at [260, 110] on div "**********" at bounding box center [406, 112] width 502 height 12
click at [220, 110] on input "**********" at bounding box center [196, 112] width 82 height 12
click at [235, 112] on input "**********" at bounding box center [196, 112] width 82 height 12
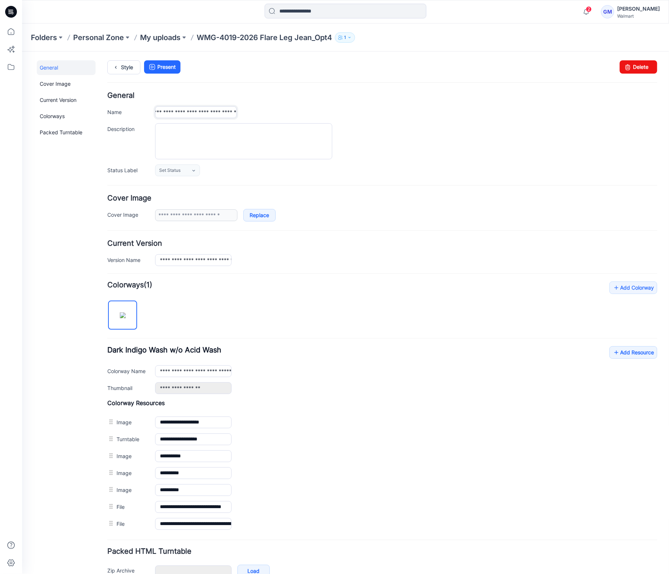
scroll to position [0, 44]
type input "**********"
click at [120, 67] on icon at bounding box center [115, 66] width 10 height 13
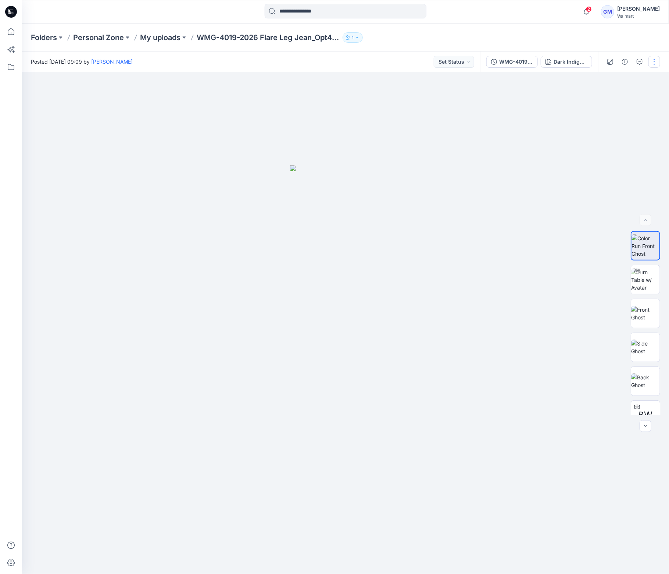
click at [657, 61] on button "button" at bounding box center [655, 62] width 12 height 12
click at [610, 97] on p "Edit" at bounding box center [607, 100] width 9 height 8
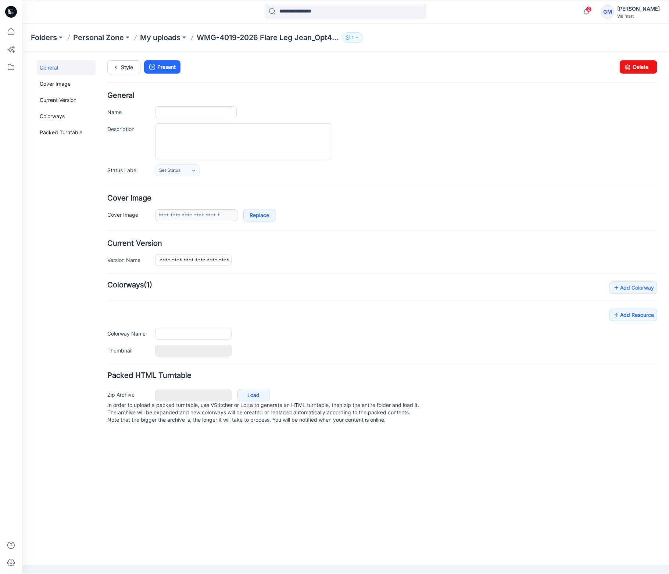
type input "**********"
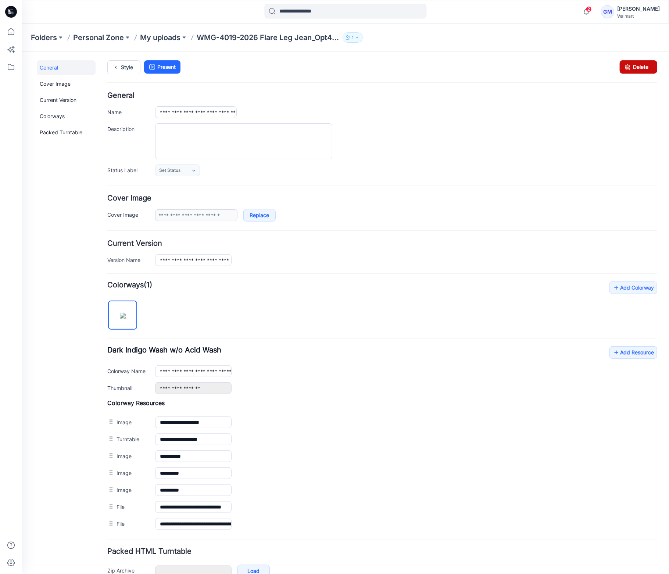
click at [630, 61] on link "Delete" at bounding box center [639, 66] width 38 height 13
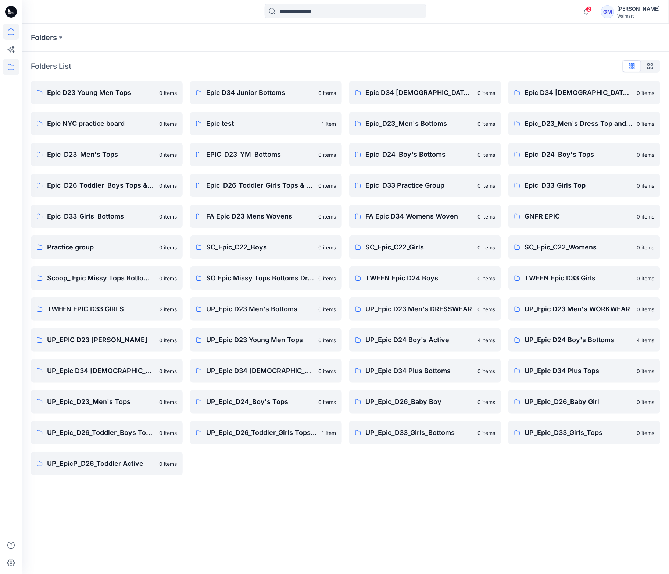
click at [12, 34] on icon at bounding box center [11, 31] width 7 height 7
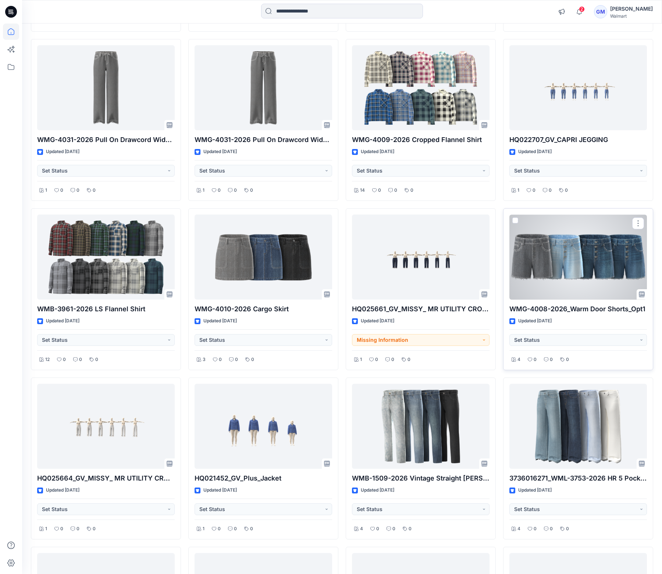
scroll to position [1373, 0]
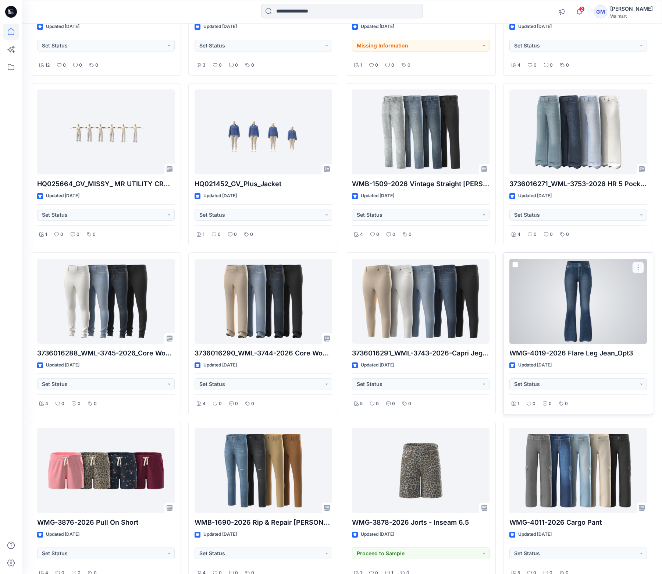
click at [638, 267] on button "button" at bounding box center [638, 267] width 12 height 12
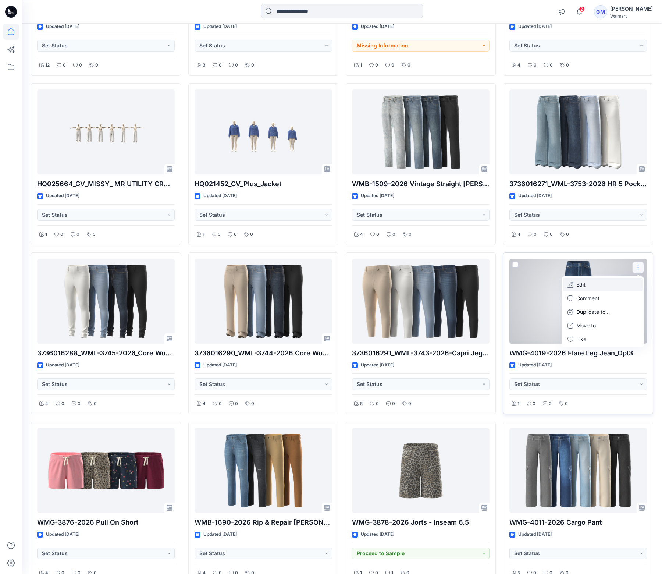
click at [594, 284] on button "Edit" at bounding box center [602, 285] width 79 height 14
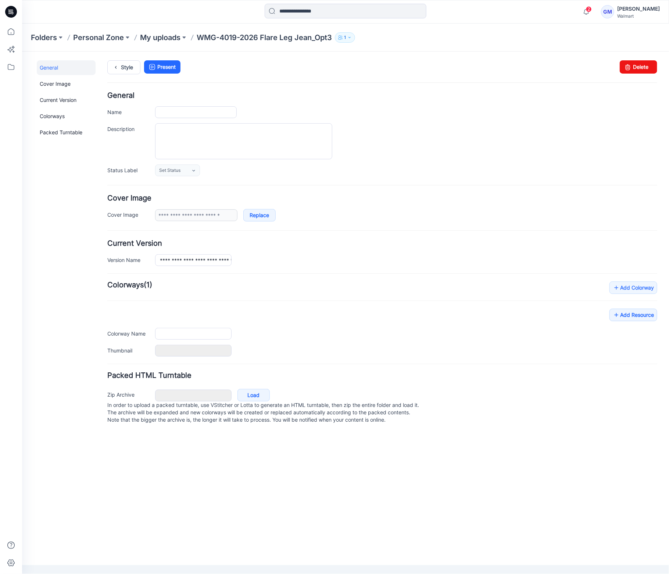
type input "**********"
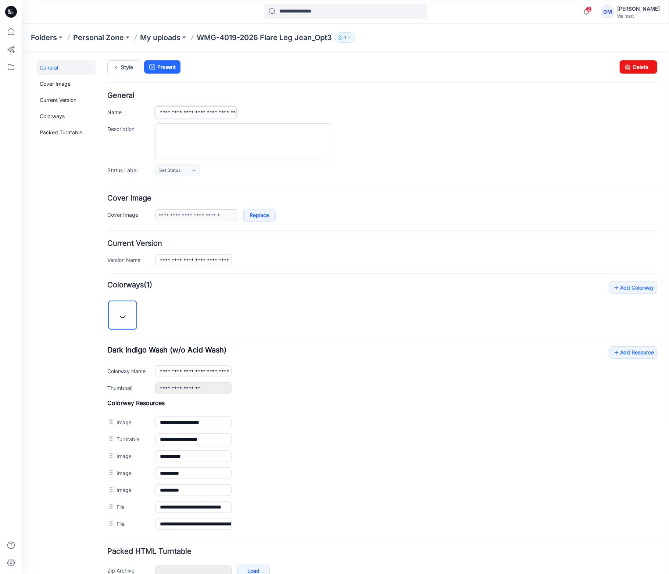
click at [209, 115] on input "**********" at bounding box center [196, 112] width 82 height 12
drag, startPoint x: 193, startPoint y: 110, endPoint x: 271, endPoint y: 111, distance: 77.6
click at [271, 111] on div "**********" at bounding box center [406, 112] width 502 height 12
click at [225, 113] on input "**********" at bounding box center [196, 112] width 82 height 12
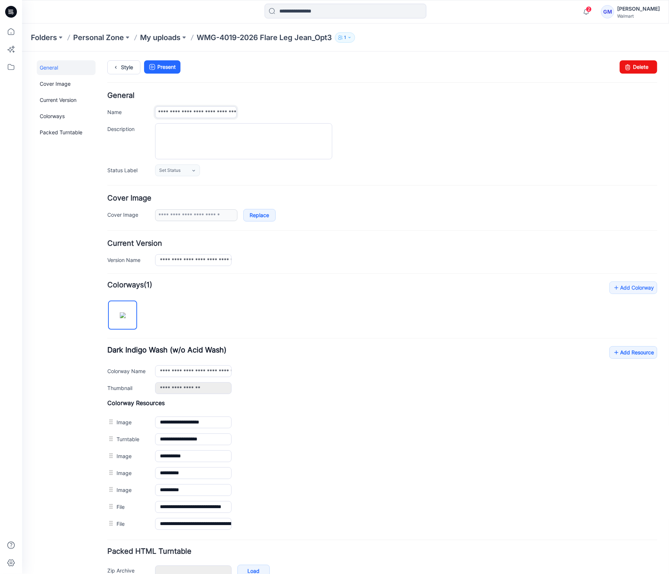
drag, startPoint x: 234, startPoint y: 113, endPoint x: 243, endPoint y: 113, distance: 9.9
click at [243, 113] on div "**********" at bounding box center [406, 112] width 502 height 12
type input "**********"
click at [120, 67] on icon at bounding box center [115, 66] width 10 height 13
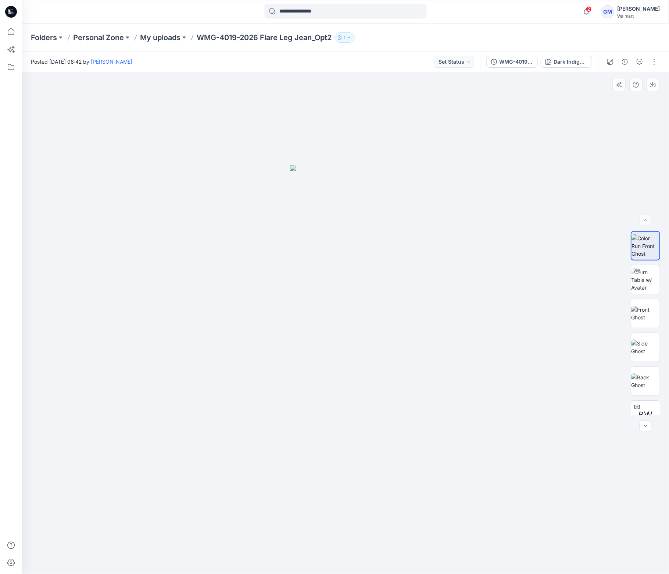
click at [410, 290] on div at bounding box center [345, 323] width 647 height 502
click at [509, 59] on div "WMG-4019-2026 Flare Leg Jean_Opt3_Full Colorway" at bounding box center [516, 62] width 34 height 8
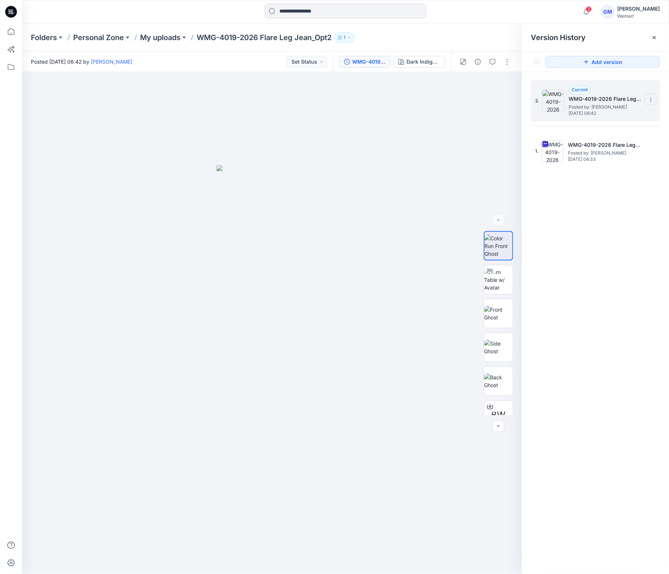
click at [651, 101] on icon at bounding box center [651, 100] width 6 height 6
click at [609, 144] on span "Delete Version" at bounding box center [600, 146] width 34 height 9
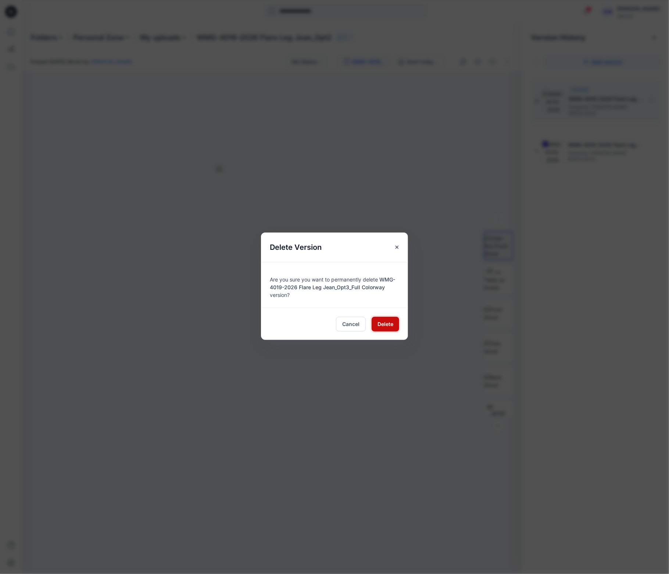
click at [381, 322] on span "Delete" at bounding box center [386, 324] width 16 height 8
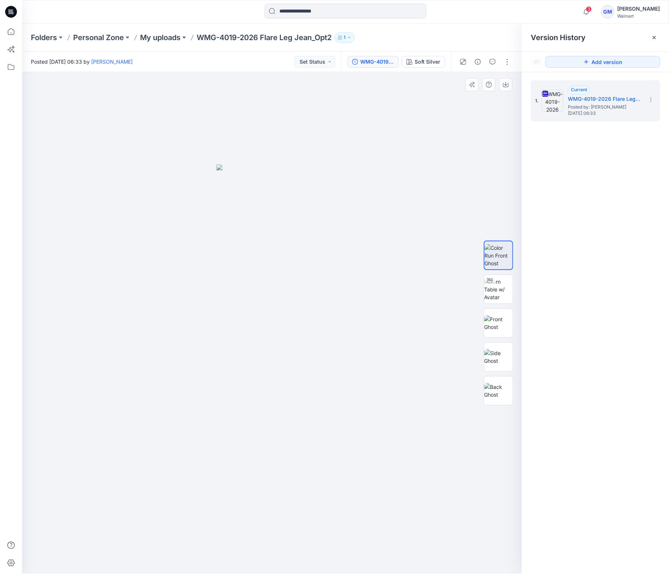
click at [334, 107] on div at bounding box center [272, 323] width 500 height 502
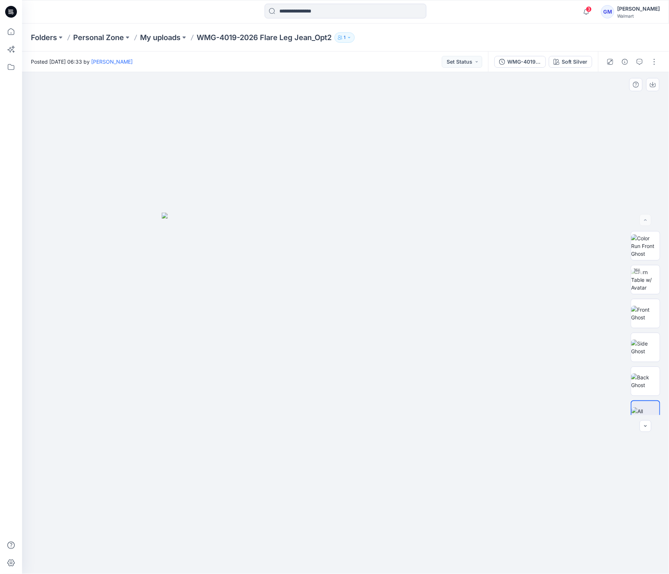
click at [531, 206] on div at bounding box center [345, 323] width 647 height 502
click at [578, 58] on div "Soft Silver" at bounding box center [575, 62] width 26 height 8
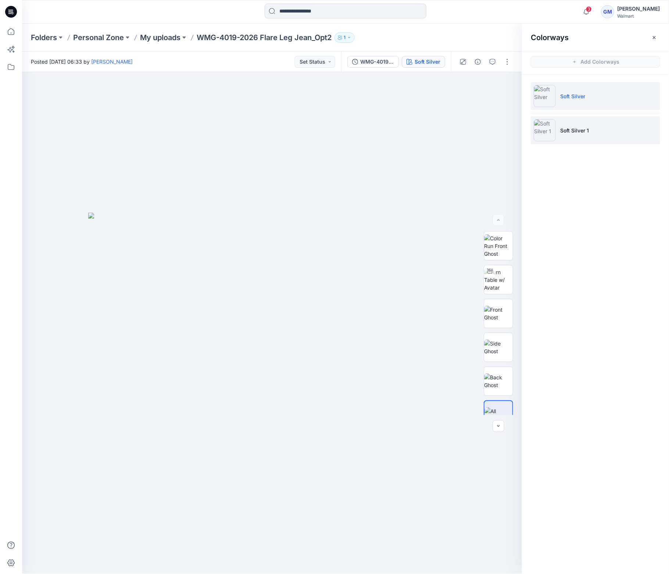
click at [600, 131] on li "Soft Silver 1" at bounding box center [595, 130] width 129 height 28
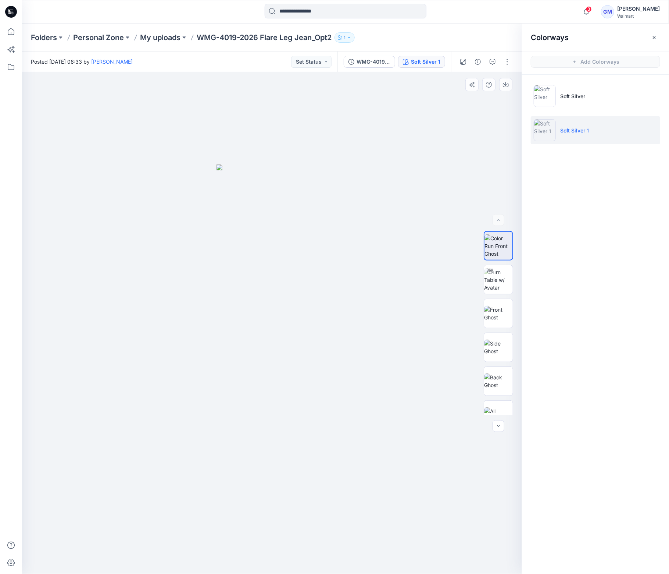
click at [268, 317] on img at bounding box center [272, 368] width 111 height 409
click at [577, 102] on li "Soft Silver" at bounding box center [595, 96] width 129 height 28
click at [580, 125] on li "Soft Silver 1" at bounding box center [595, 130] width 129 height 28
click at [585, 95] on p "Soft Silver" at bounding box center [572, 96] width 25 height 8
click at [585, 128] on p "Soft Silver 1" at bounding box center [574, 131] width 29 height 8
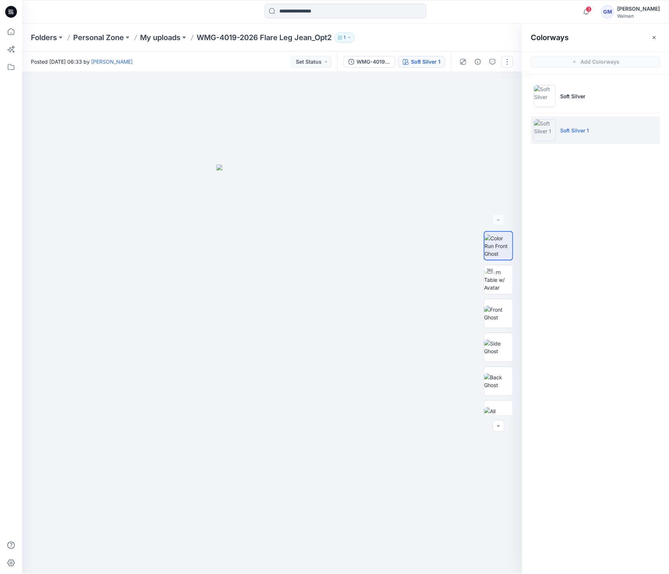
click at [505, 59] on button "button" at bounding box center [508, 62] width 12 height 12
click at [466, 99] on button "Edit" at bounding box center [477, 100] width 68 height 14
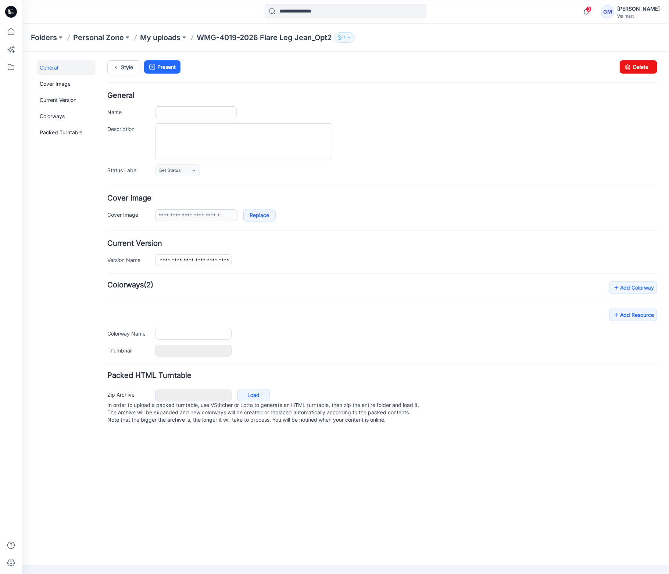
type input "**********"
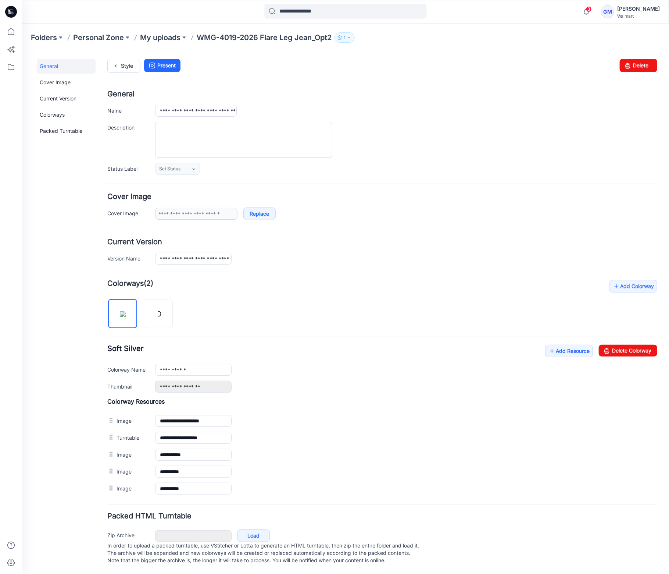
scroll to position [8, 0]
drag, startPoint x: 638, startPoint y: 342, endPoint x: 398, endPoint y: 93, distance: 346.2
click at [638, 344] on link "Delete Colorway" at bounding box center [628, 350] width 58 height 12
click at [205, 363] on input "**********" at bounding box center [193, 369] width 76 height 12
type input "**********"
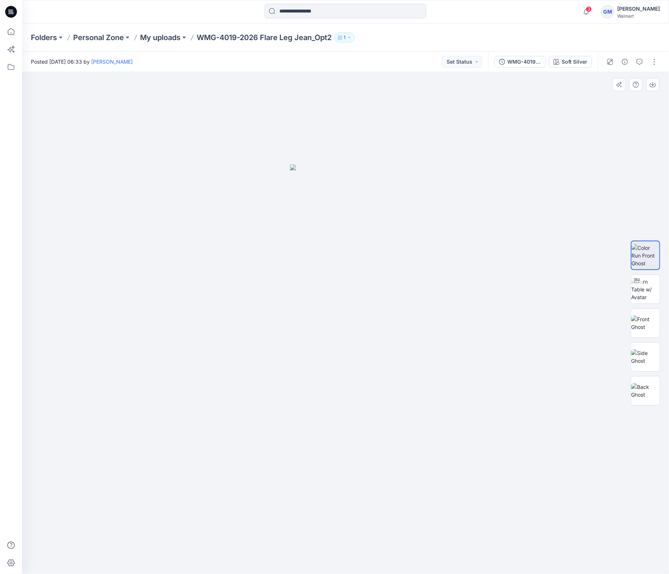
click at [188, 467] on div at bounding box center [345, 323] width 647 height 502
click at [649, 295] on img at bounding box center [645, 289] width 29 height 23
drag, startPoint x: 389, startPoint y: 561, endPoint x: 197, endPoint y: 559, distance: 191.6
click at [197, 559] on div at bounding box center [345, 323] width 647 height 502
